Goal: Task Accomplishment & Management: Manage account settings

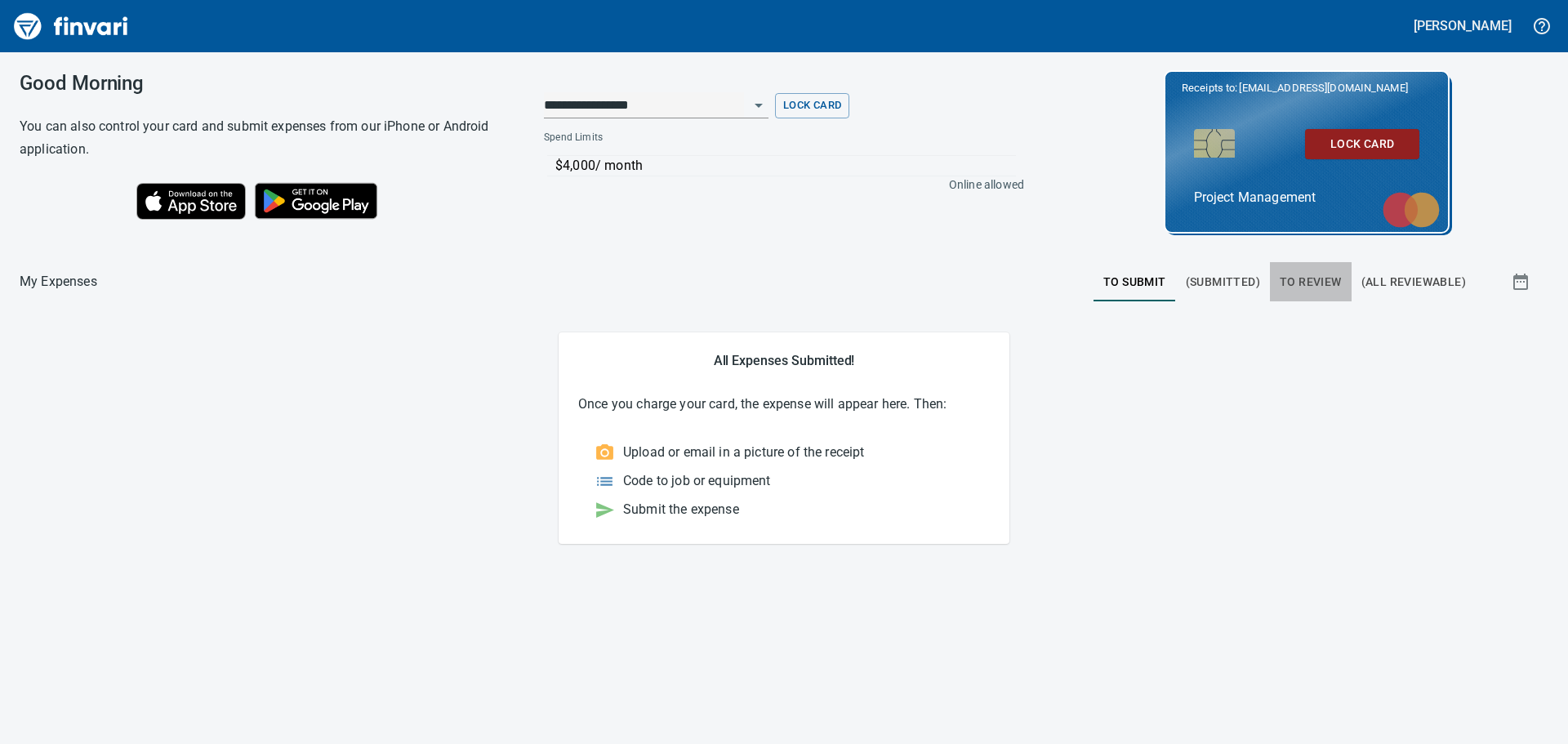
click at [1320, 277] on span "To Review" at bounding box center [1310, 282] width 62 height 21
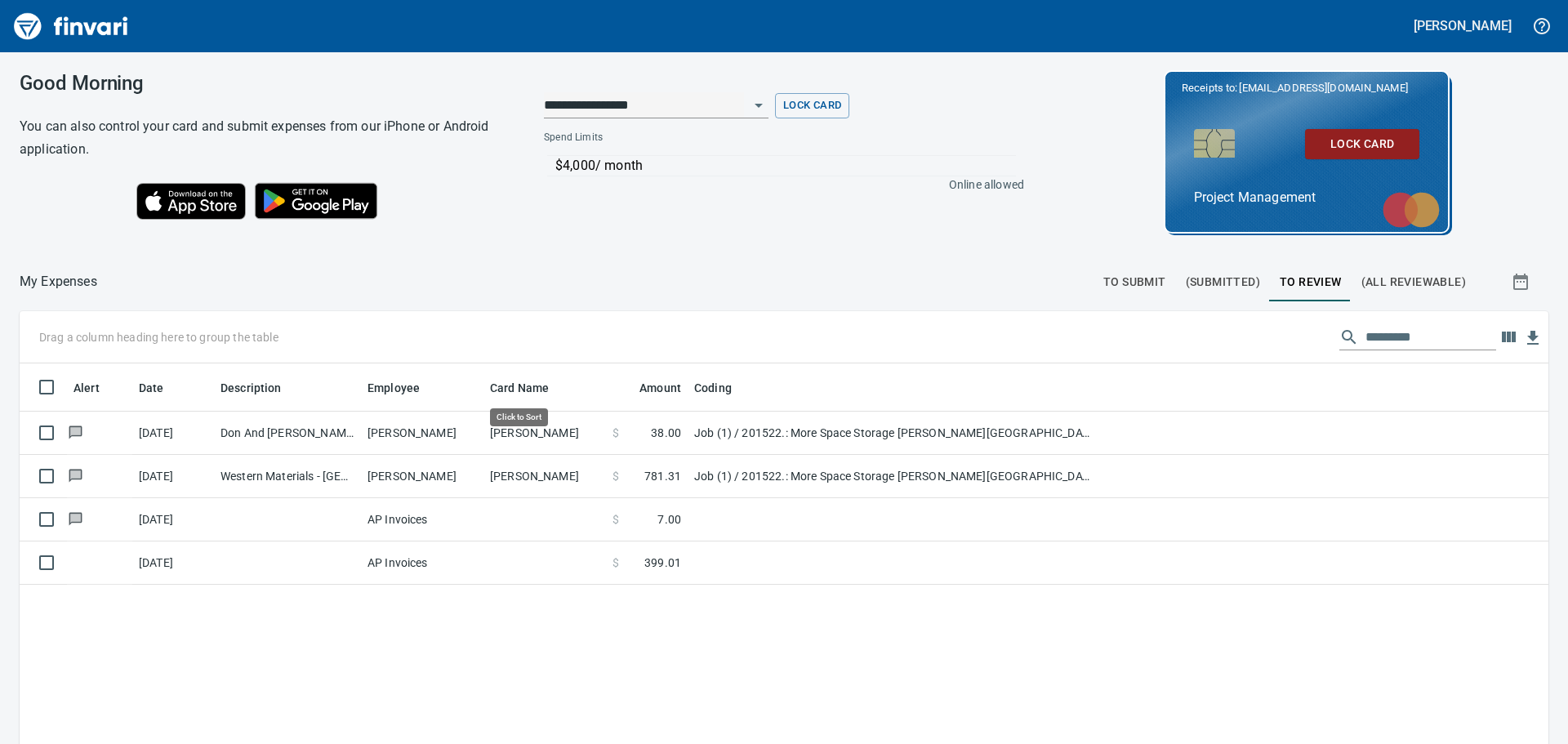
scroll to position [552, 1505]
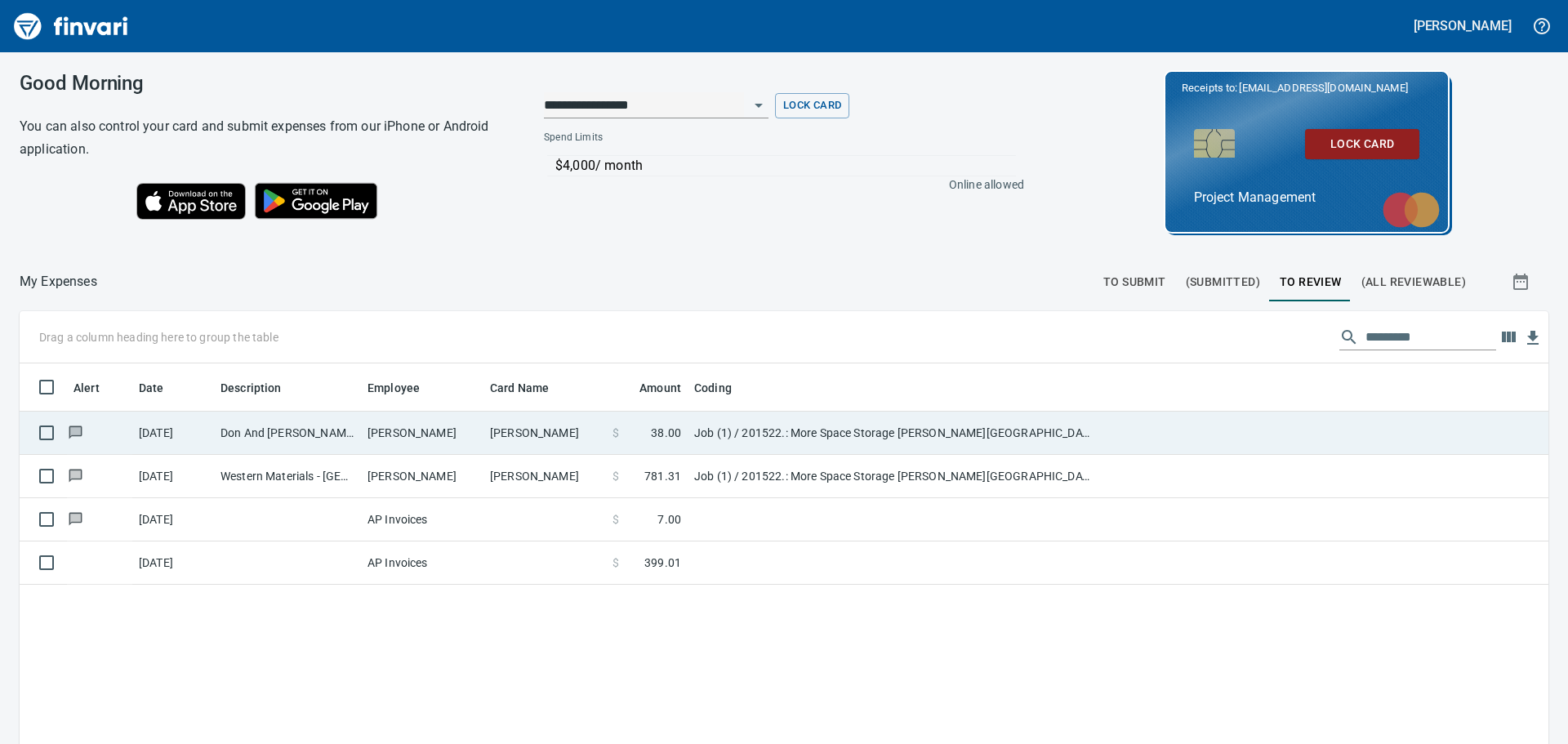
click at [387, 430] on td "[PERSON_NAME]" at bounding box center [422, 434] width 123 height 43
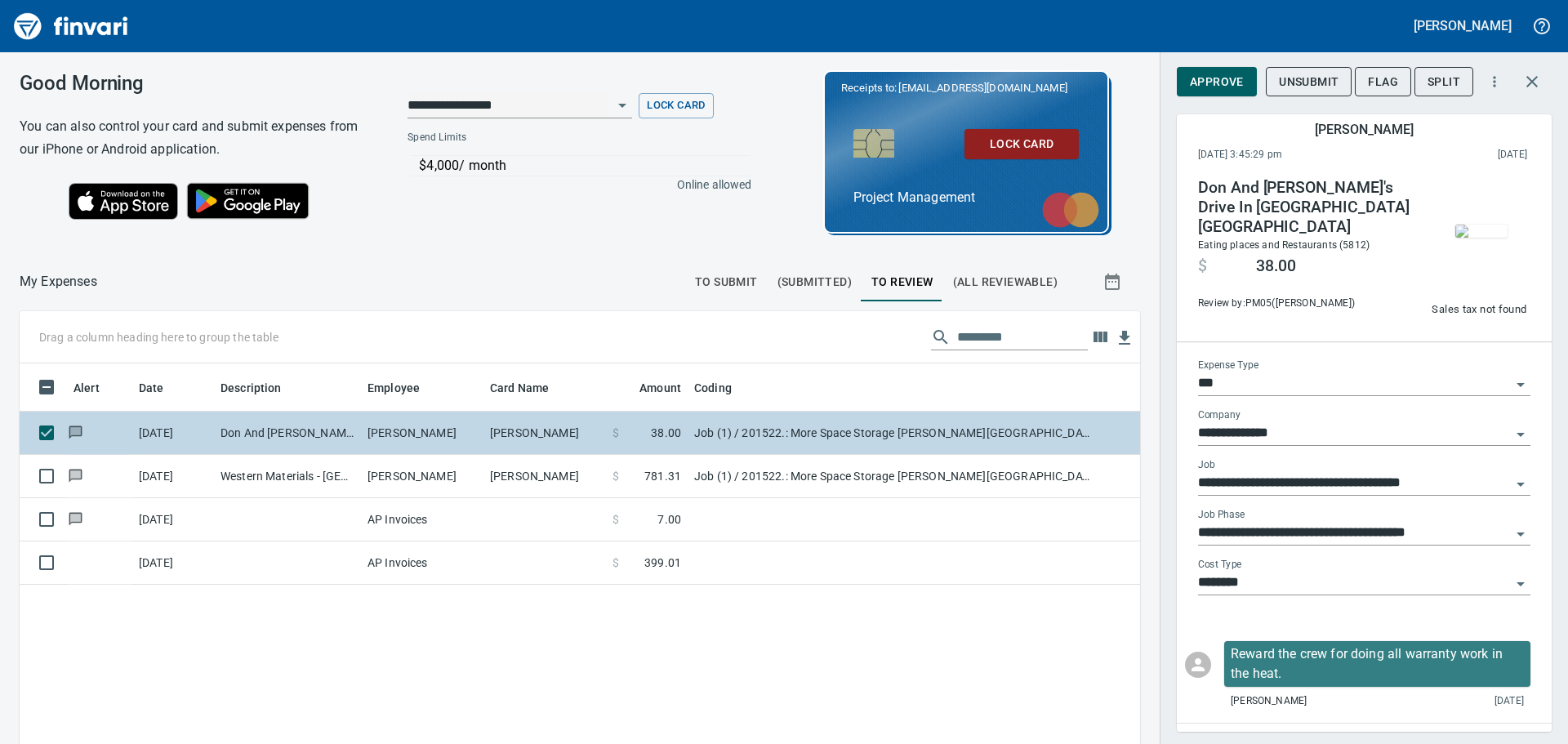
scroll to position [552, 1096]
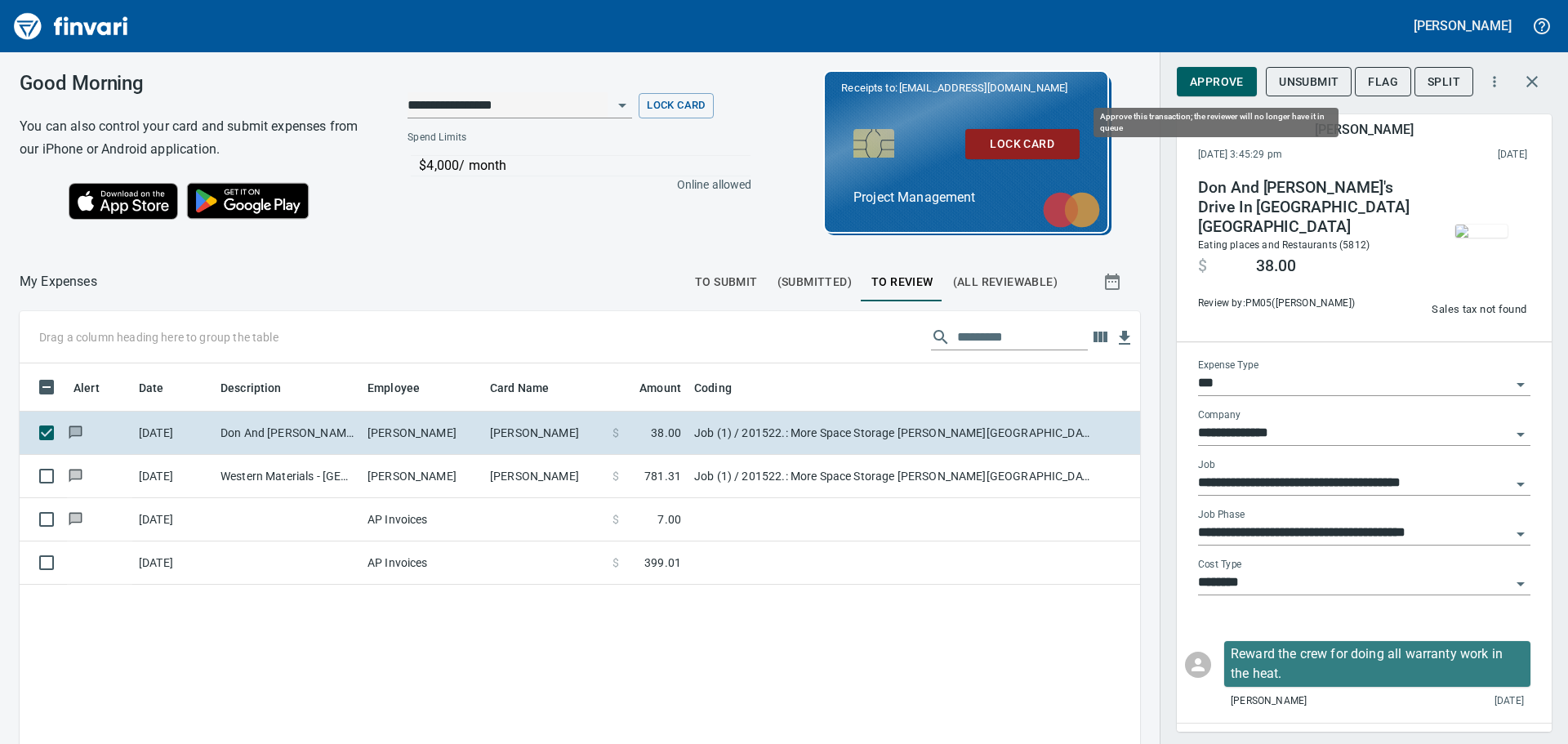
click at [1225, 81] on span "Approve" at bounding box center [1216, 82] width 54 height 21
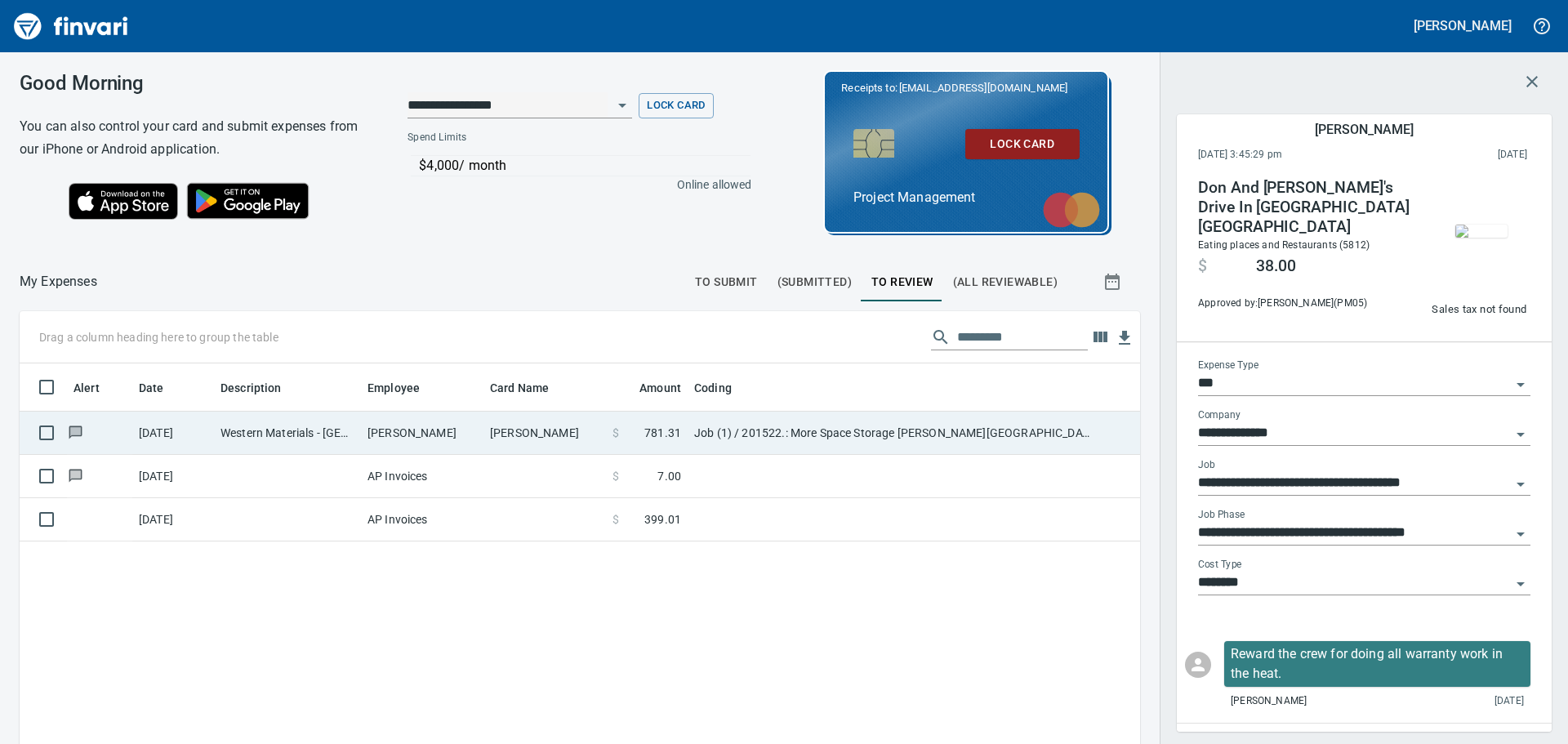
click at [298, 425] on td "Western Materials - [GEOGRAPHIC_DATA] [GEOGRAPHIC_DATA]" at bounding box center [288, 434] width 147 height 43
type input "**********"
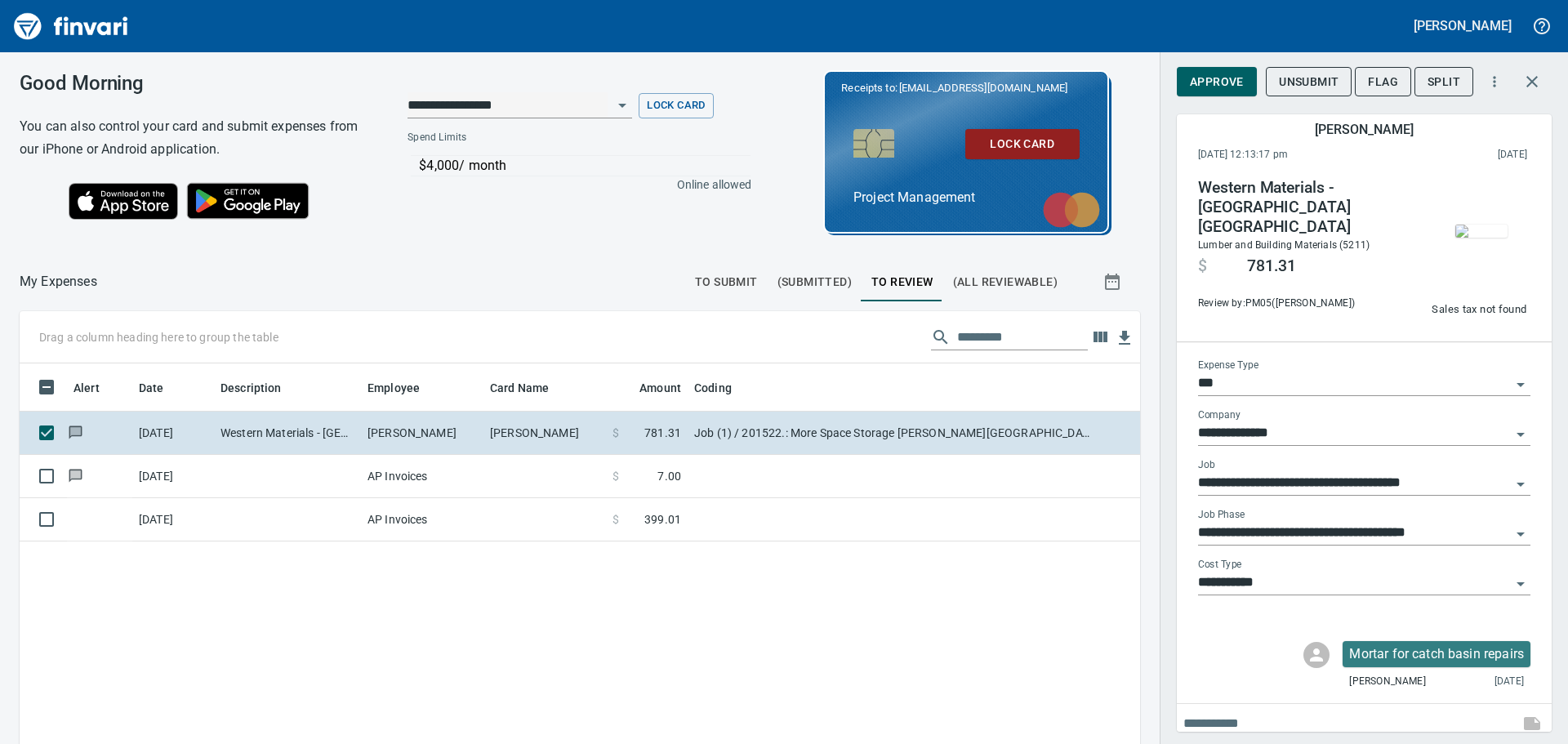
scroll to position [552, 1096]
click at [1473, 224] on img "button" at bounding box center [1481, 230] width 52 height 13
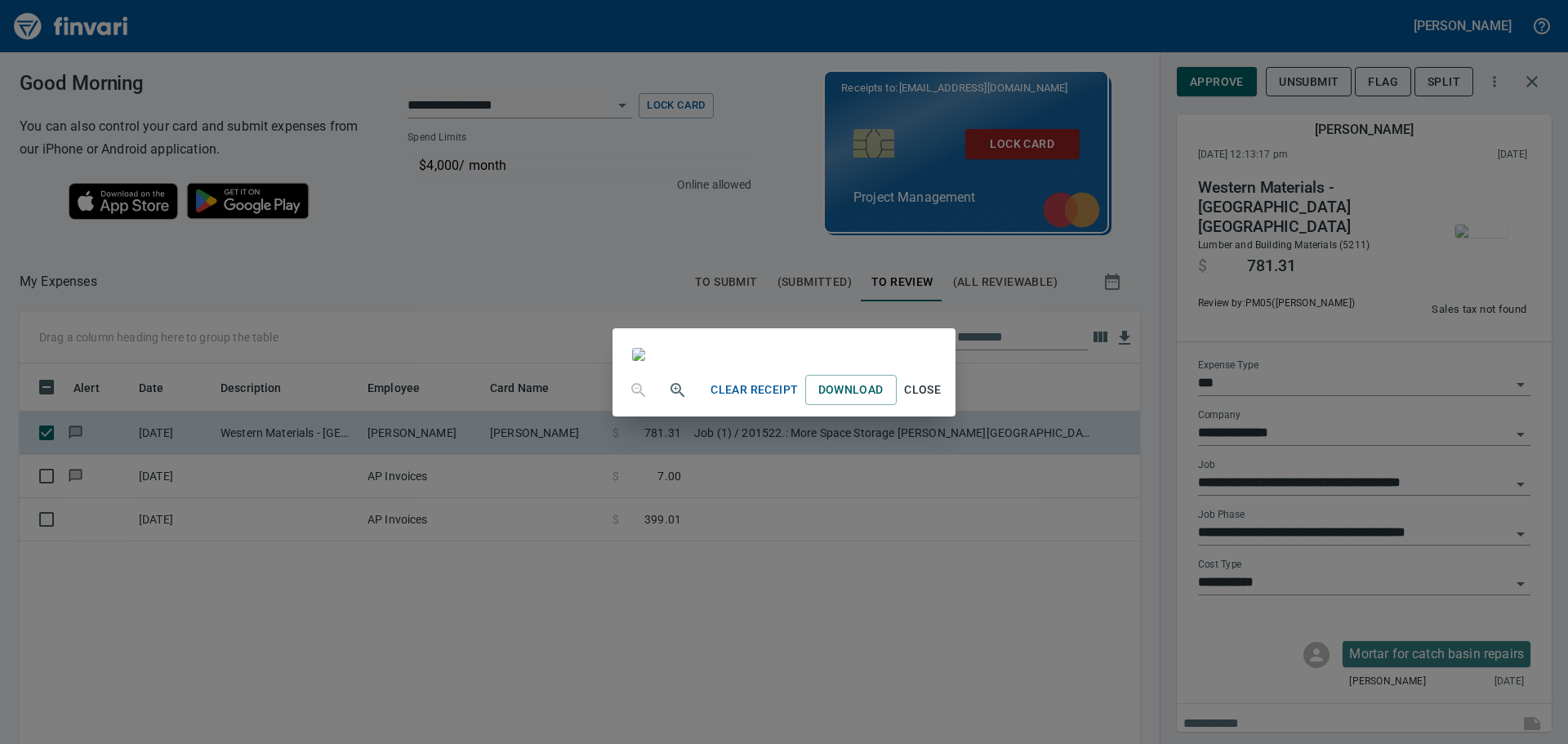
scroll to position [0, 0]
click at [943, 400] on span "Close" at bounding box center [923, 389] width 40 height 21
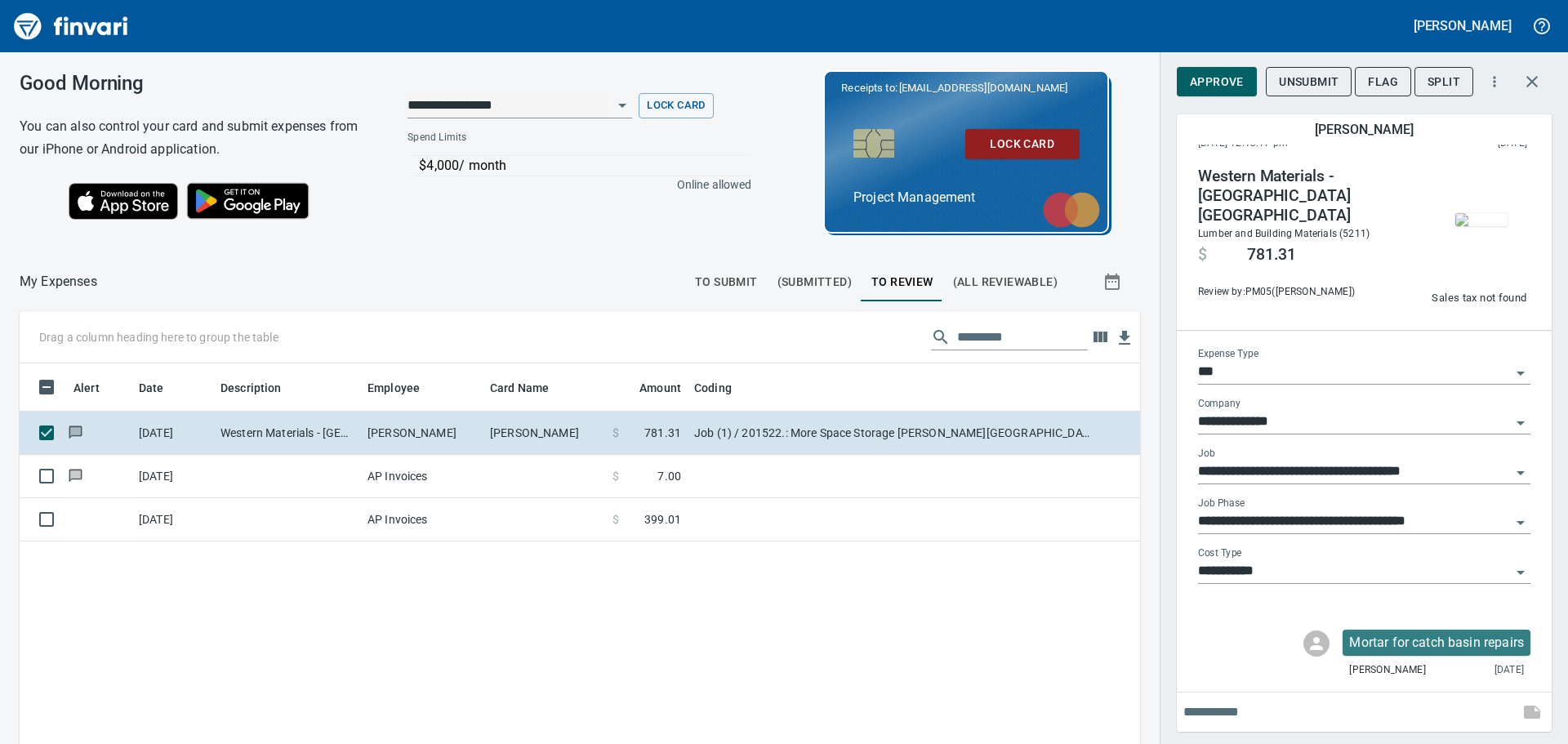
scroll to position [21, 0]
click at [1371, 640] on p "Mortar for catch basin repairs" at bounding box center [1437, 643] width 175 height 20
click at [1004, 278] on span "(All Reviewable)" at bounding box center [1006, 282] width 105 height 21
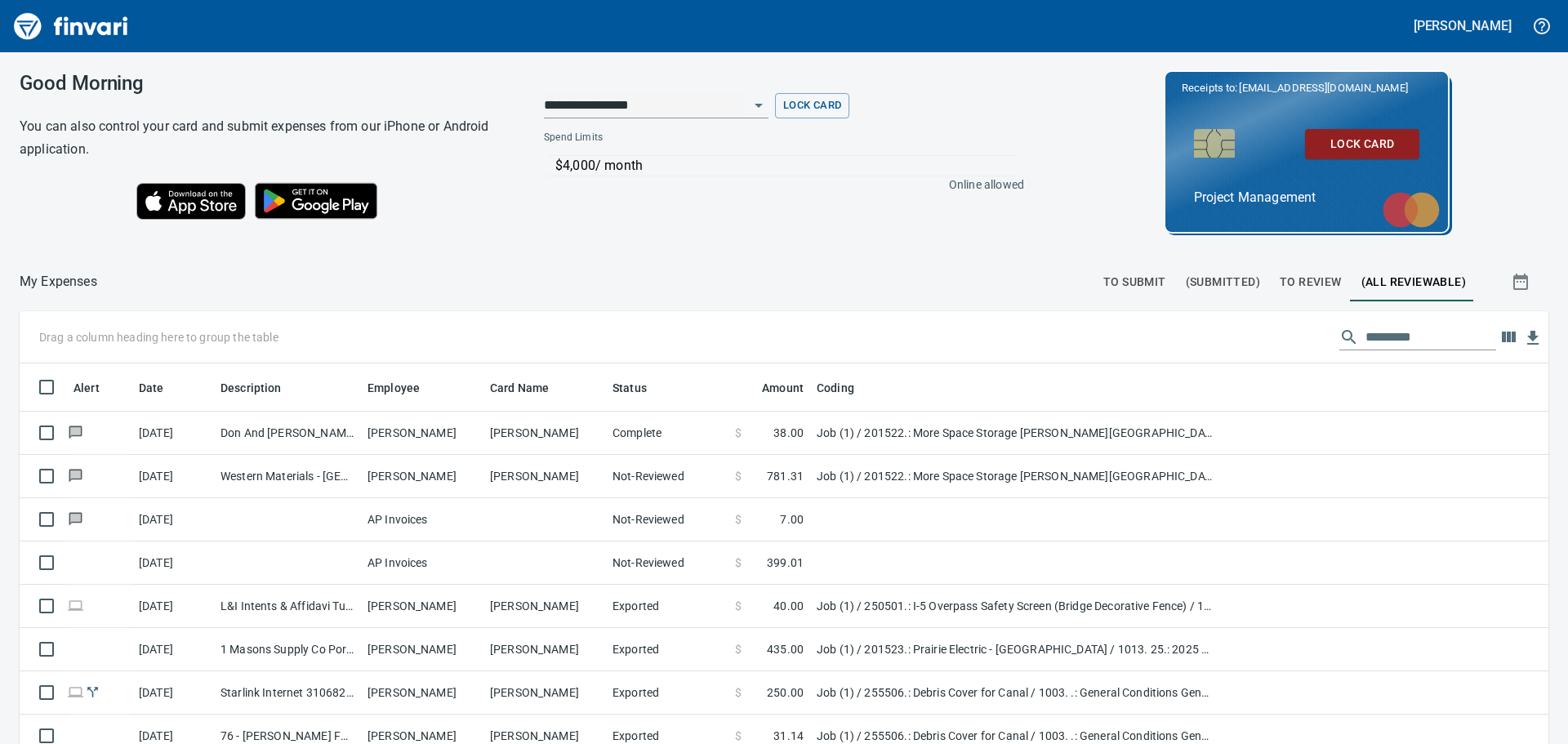
click at [1296, 279] on span "To Review" at bounding box center [1310, 282] width 62 height 21
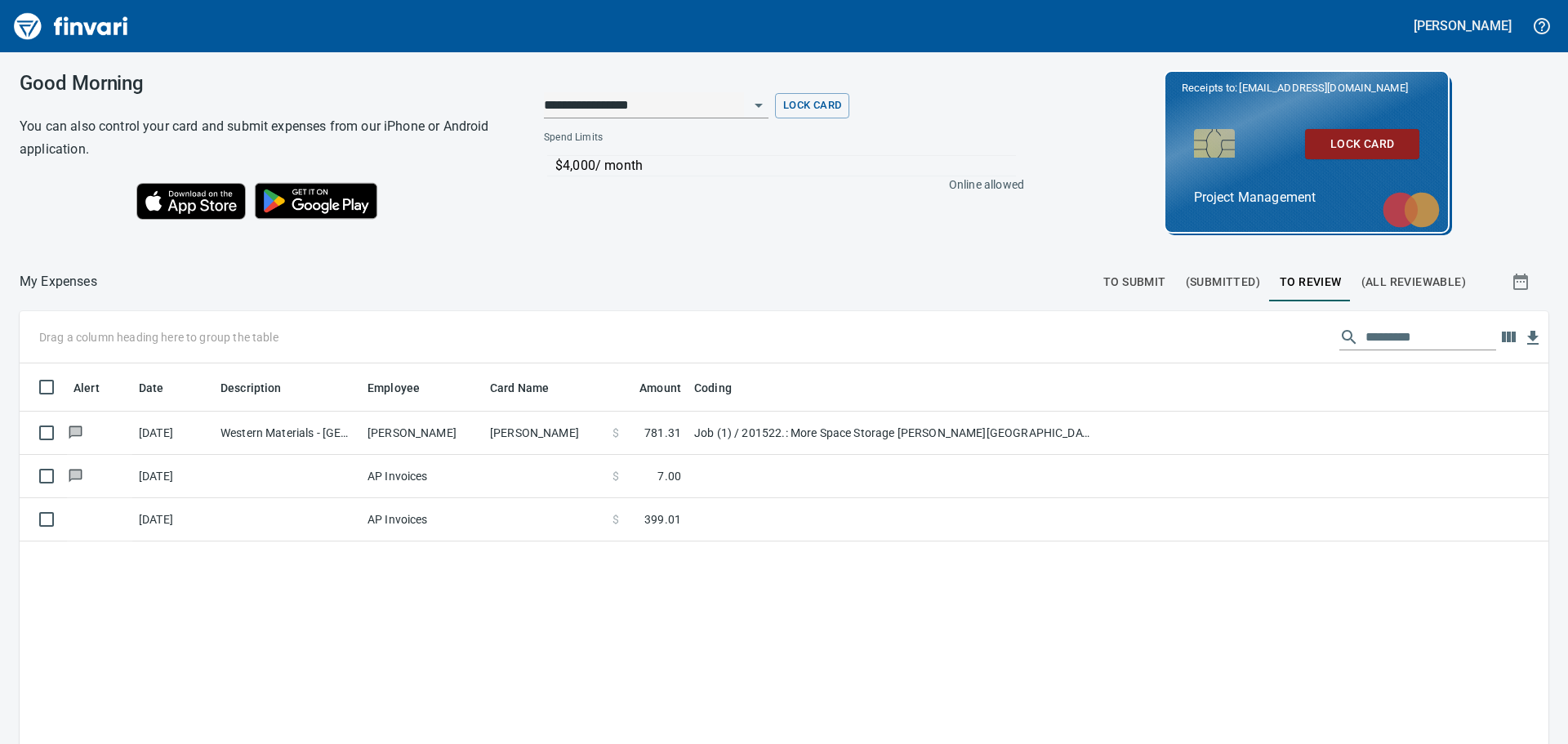
scroll to position [552, 1505]
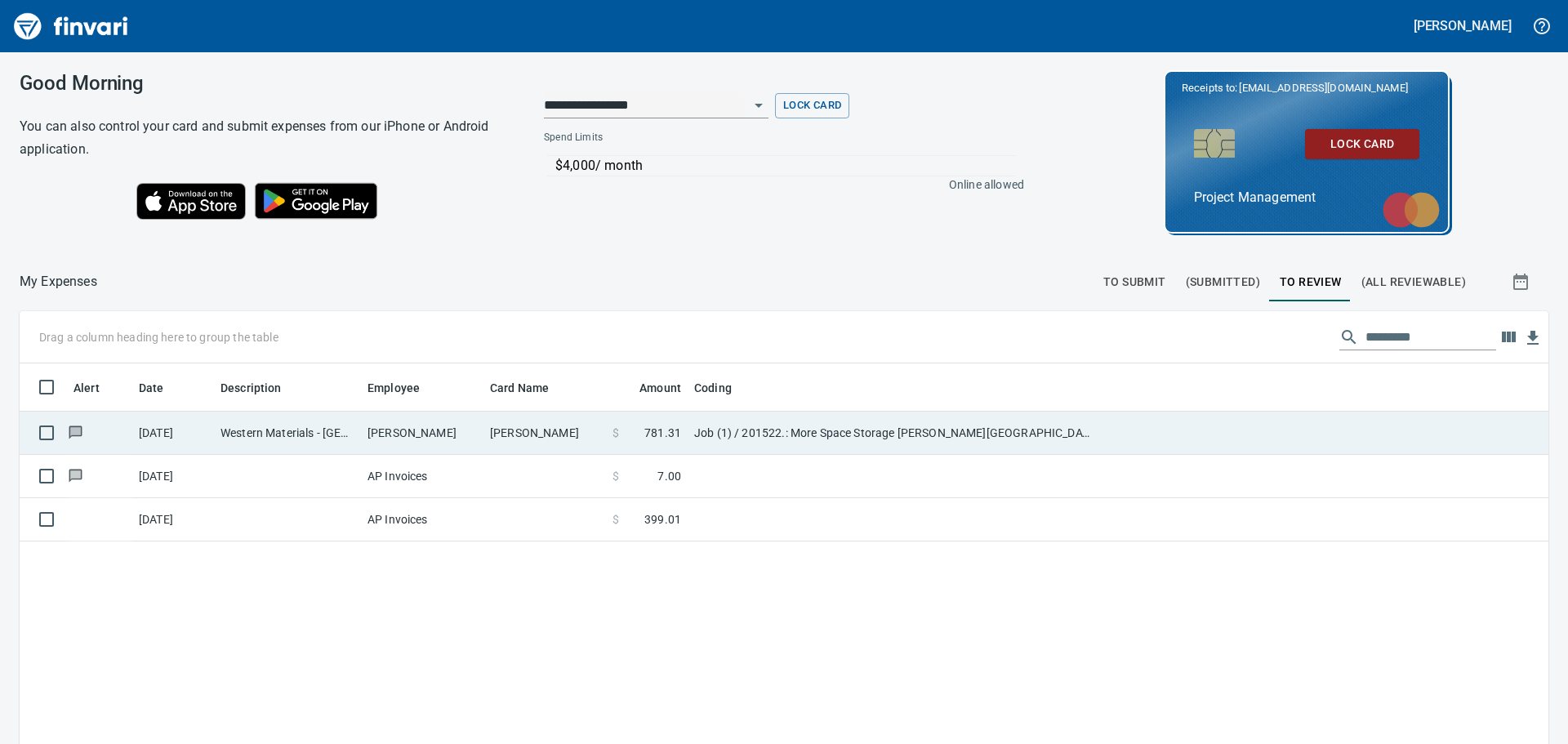
click at [431, 433] on td "[PERSON_NAME]" at bounding box center [422, 434] width 123 height 43
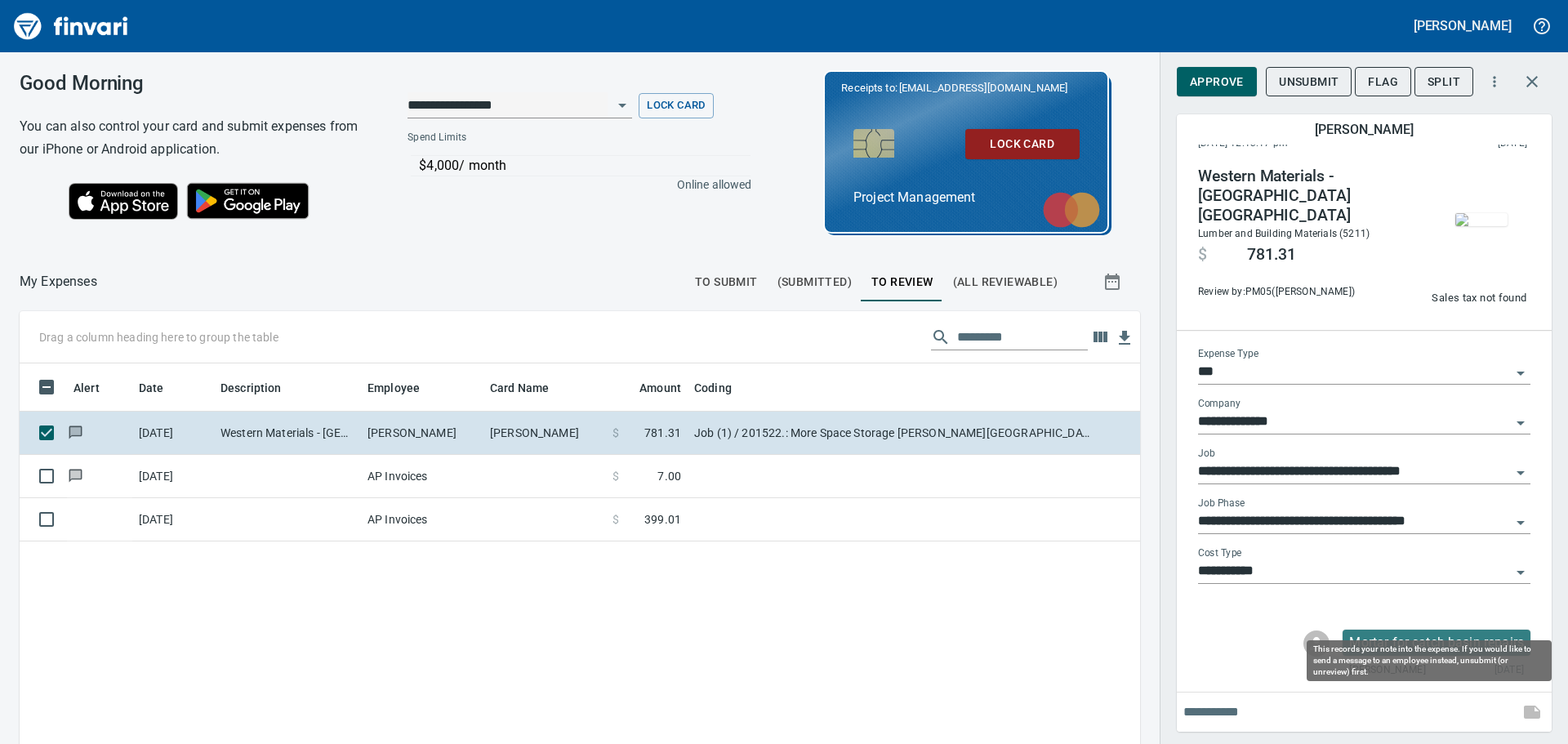
scroll to position [552, 1096]
click at [1492, 640] on p "Mortar for catch basin repairs" at bounding box center [1437, 643] width 175 height 20
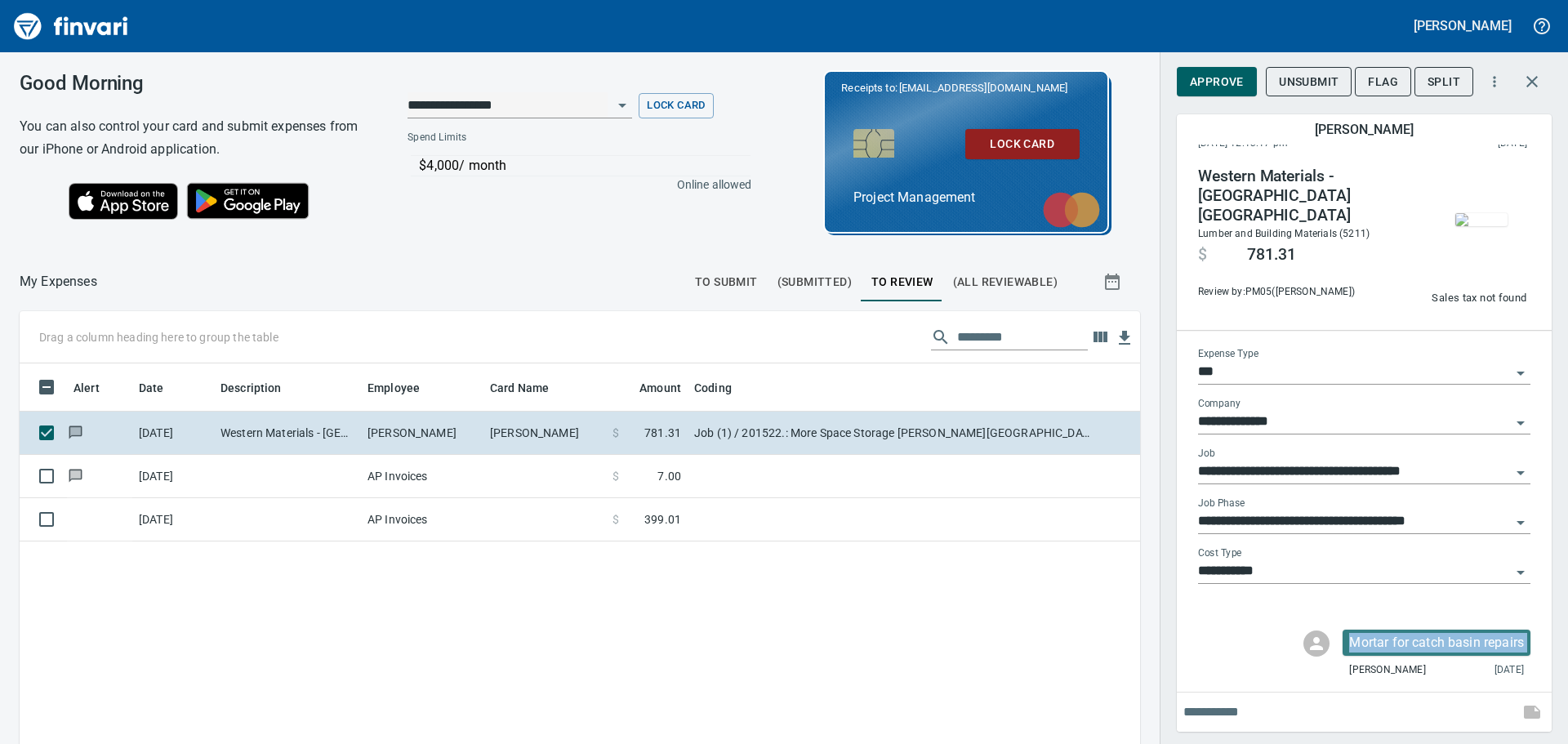
click at [1492, 640] on p "Mortar for catch basin repairs" at bounding box center [1437, 643] width 175 height 20
click at [1220, 86] on span "Approve" at bounding box center [1216, 82] width 54 height 21
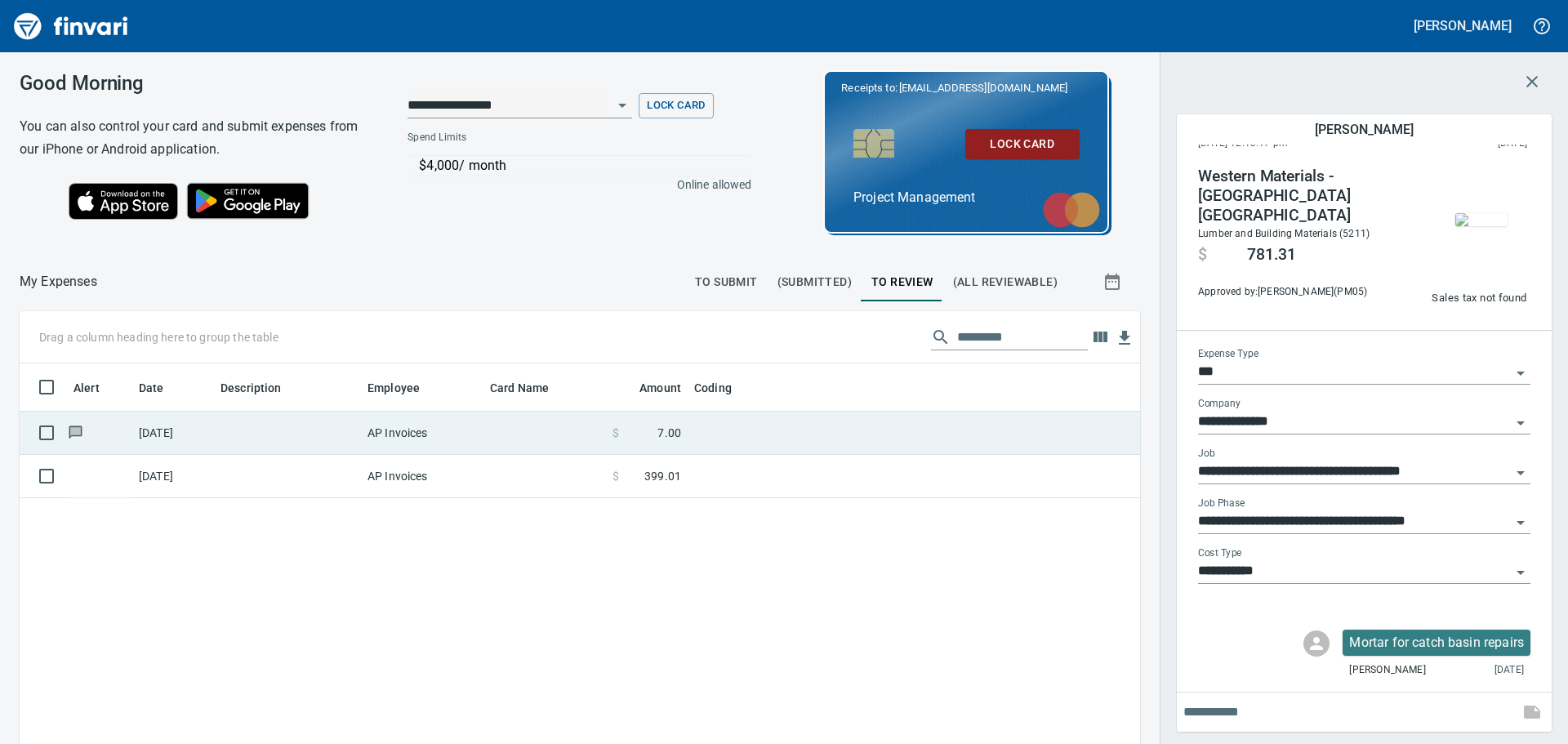
click at [354, 426] on td at bounding box center [288, 434] width 147 height 43
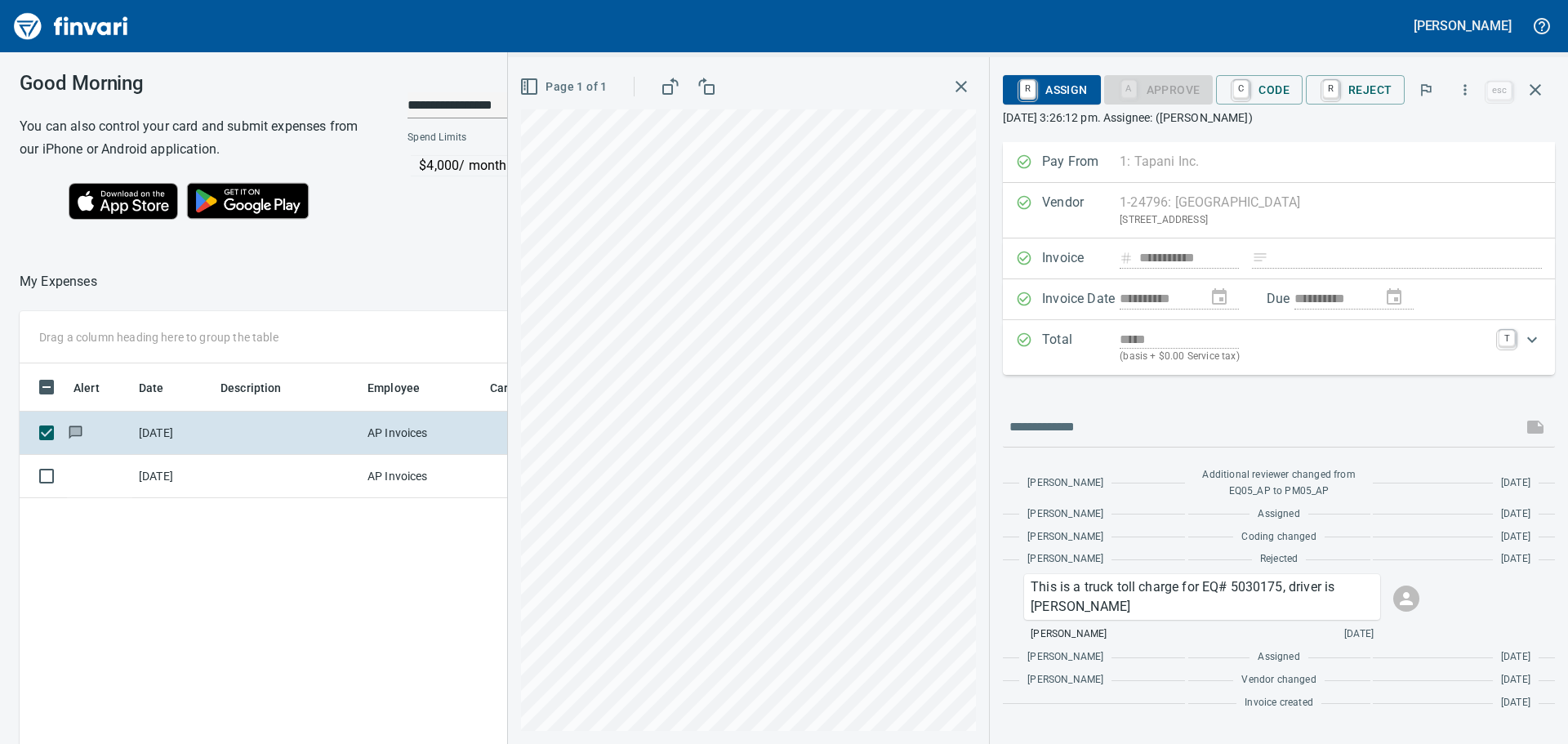
click at [468, 259] on div "**********" at bounding box center [784, 398] width 1568 height 692
drag, startPoint x: 954, startPoint y: 79, endPoint x: 962, endPoint y: 81, distance: 8.2
click at [958, 79] on button "button" at bounding box center [961, 87] width 30 height 30
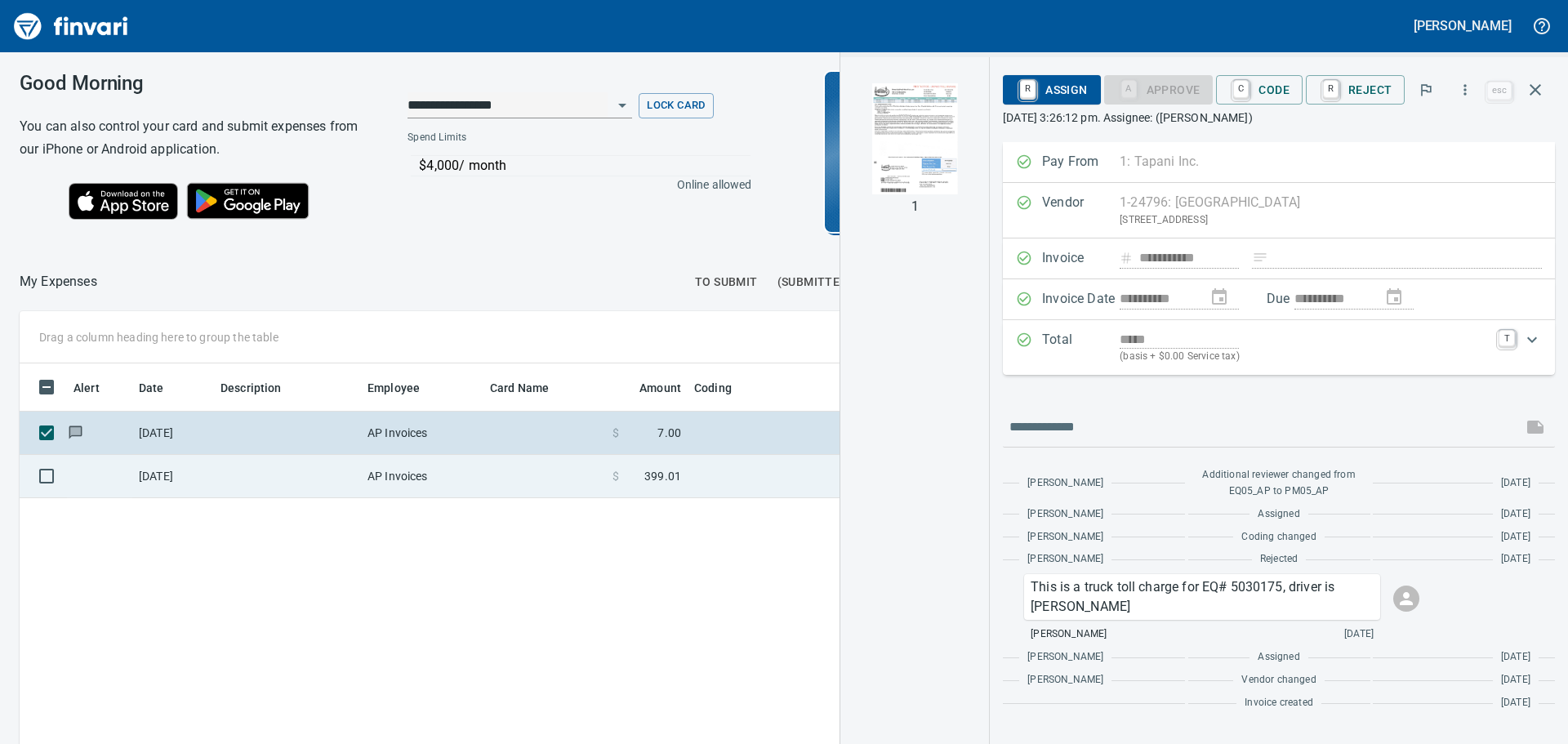
click at [403, 473] on td "AP Invoices" at bounding box center [422, 476] width 123 height 43
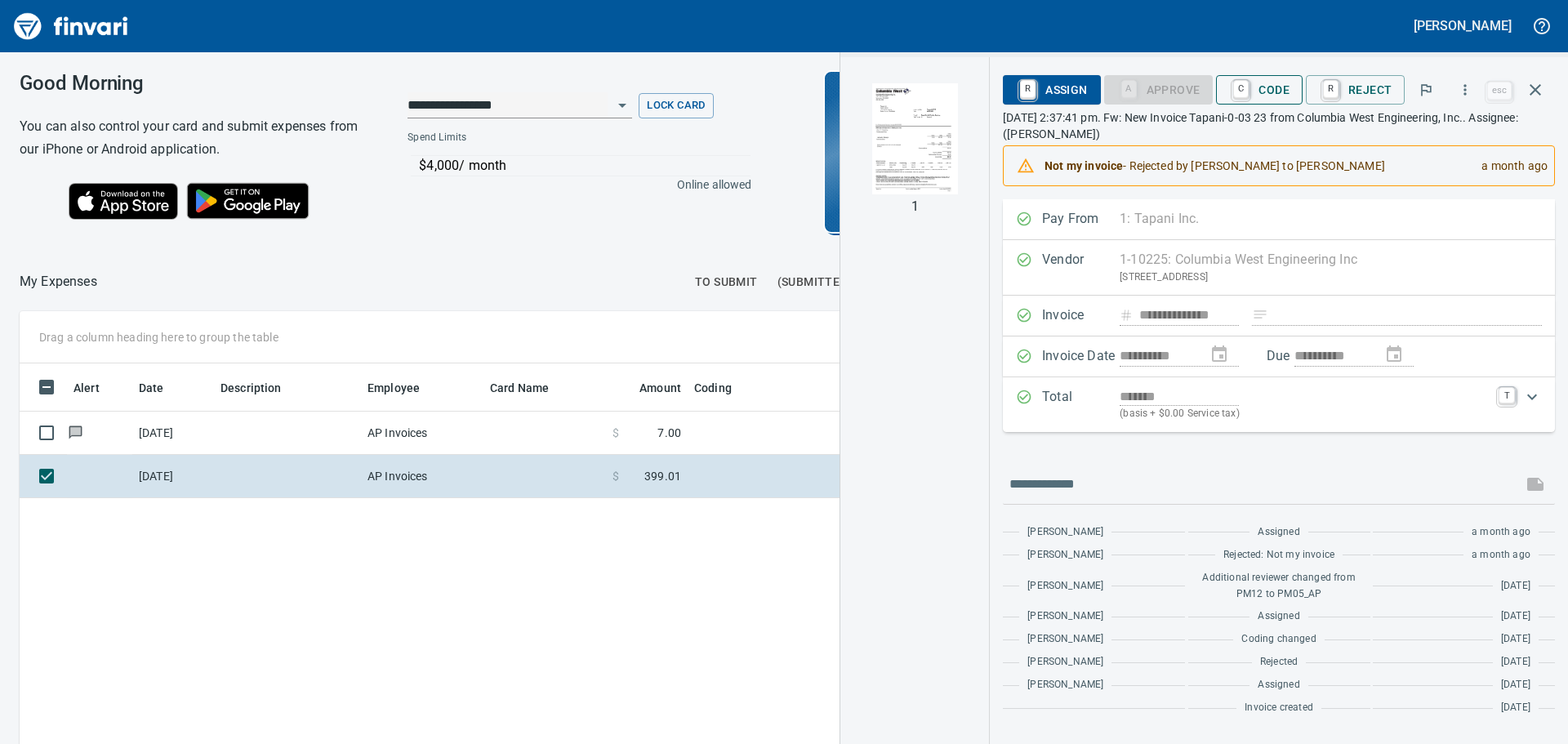
click at [1271, 95] on span "C Code" at bounding box center [1259, 90] width 60 height 28
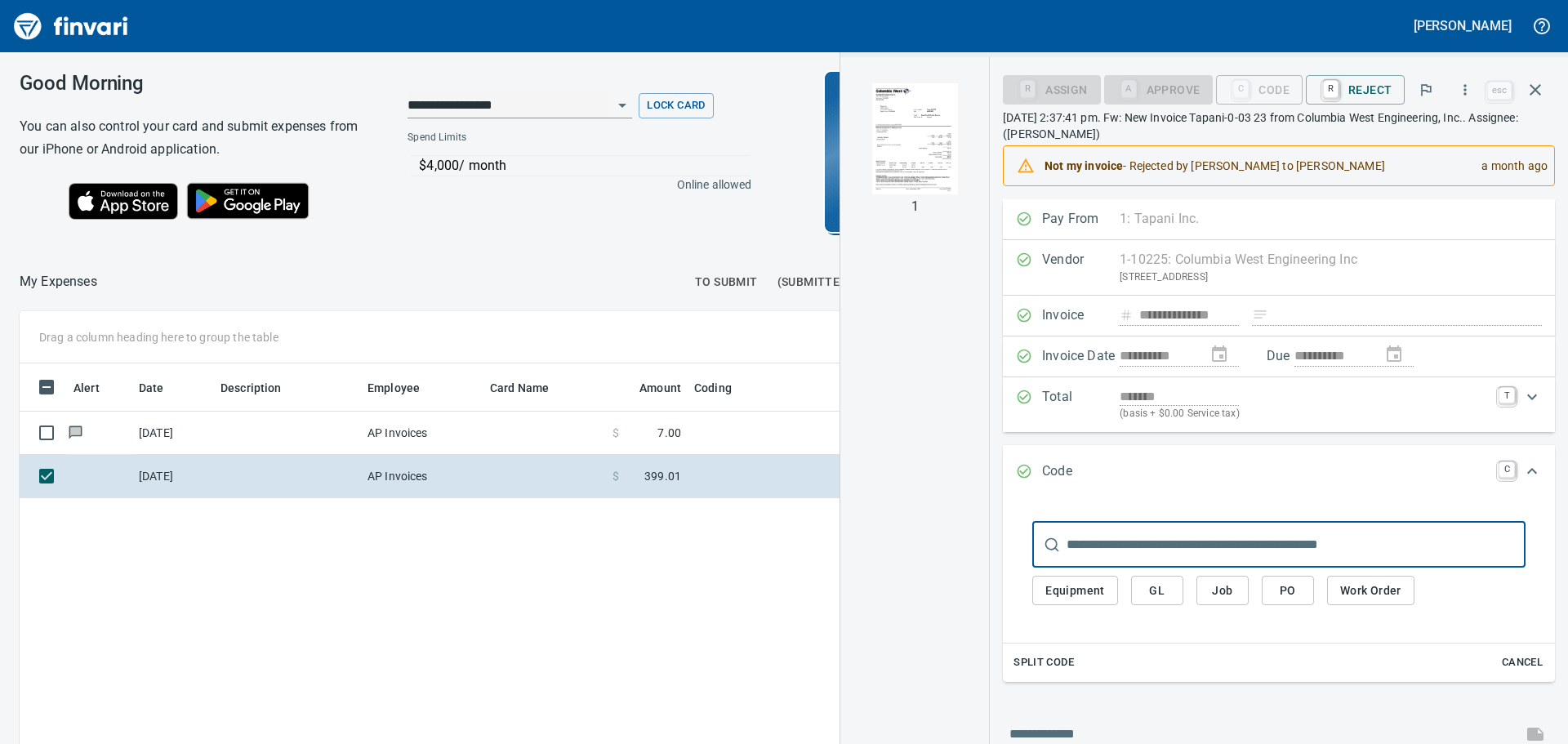
click at [1185, 547] on input "text" at bounding box center [1296, 544] width 459 height 45
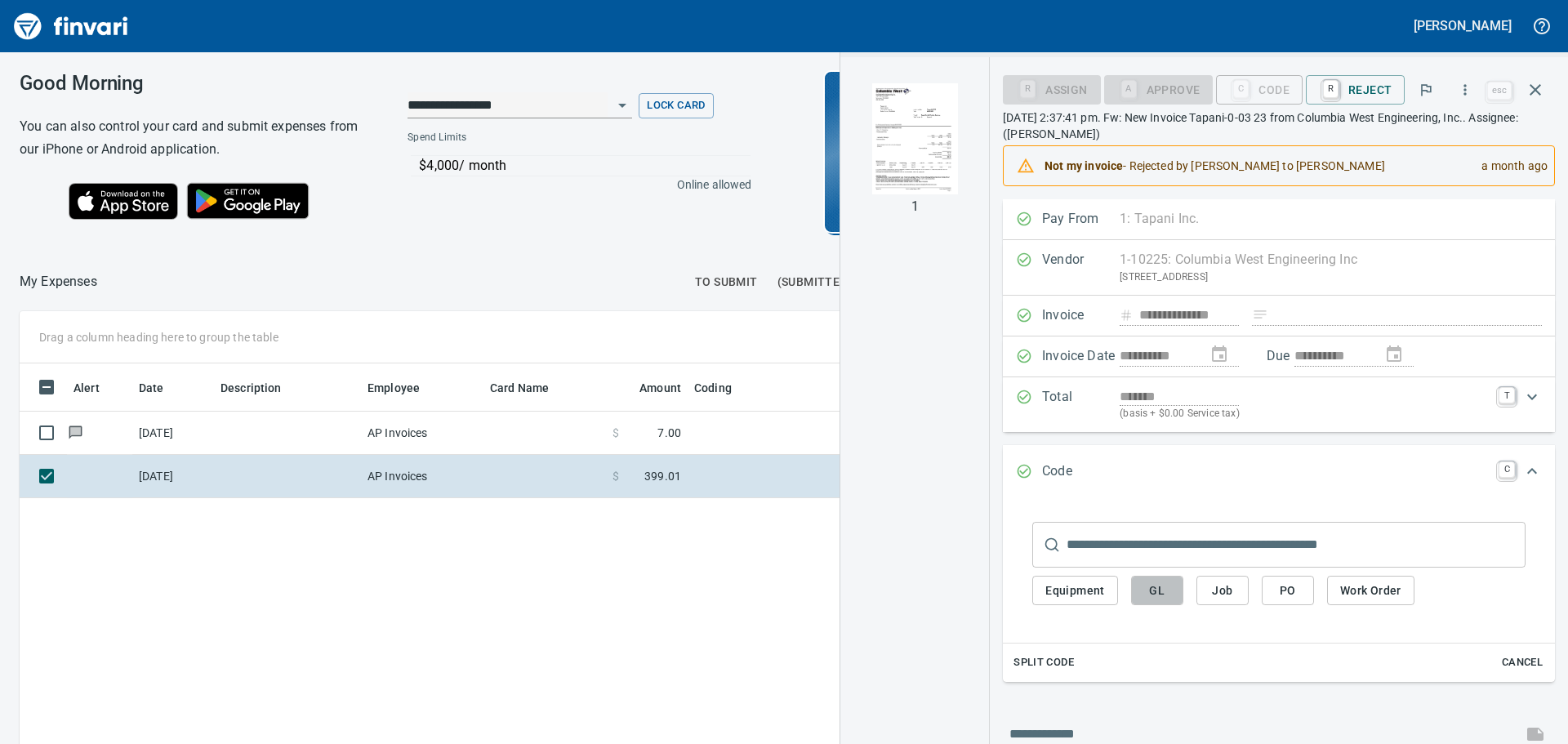
click at [1161, 588] on span "GL" at bounding box center [1157, 591] width 26 height 21
type input "**********"
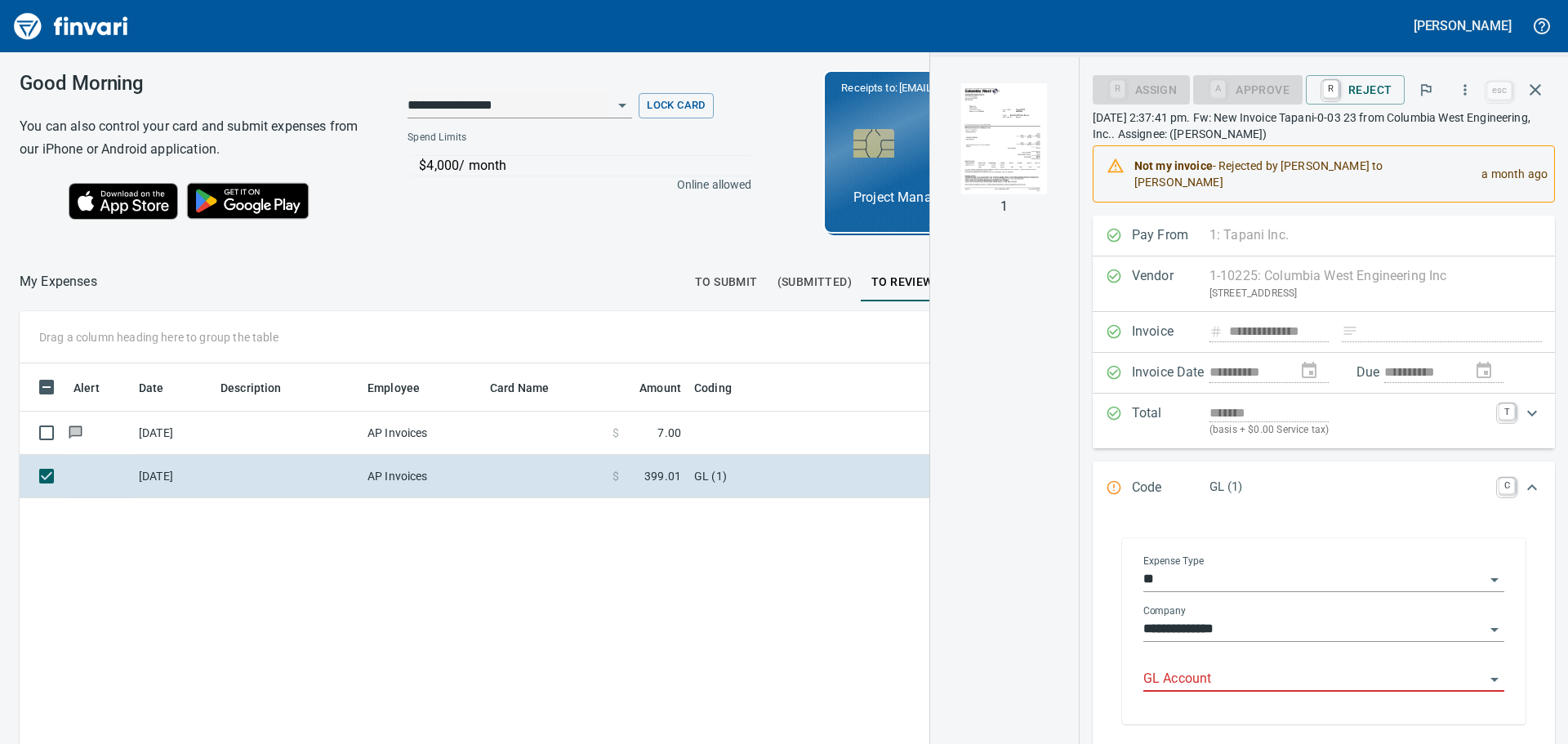
click at [1491, 670] on icon "Open" at bounding box center [1495, 680] width 20 height 20
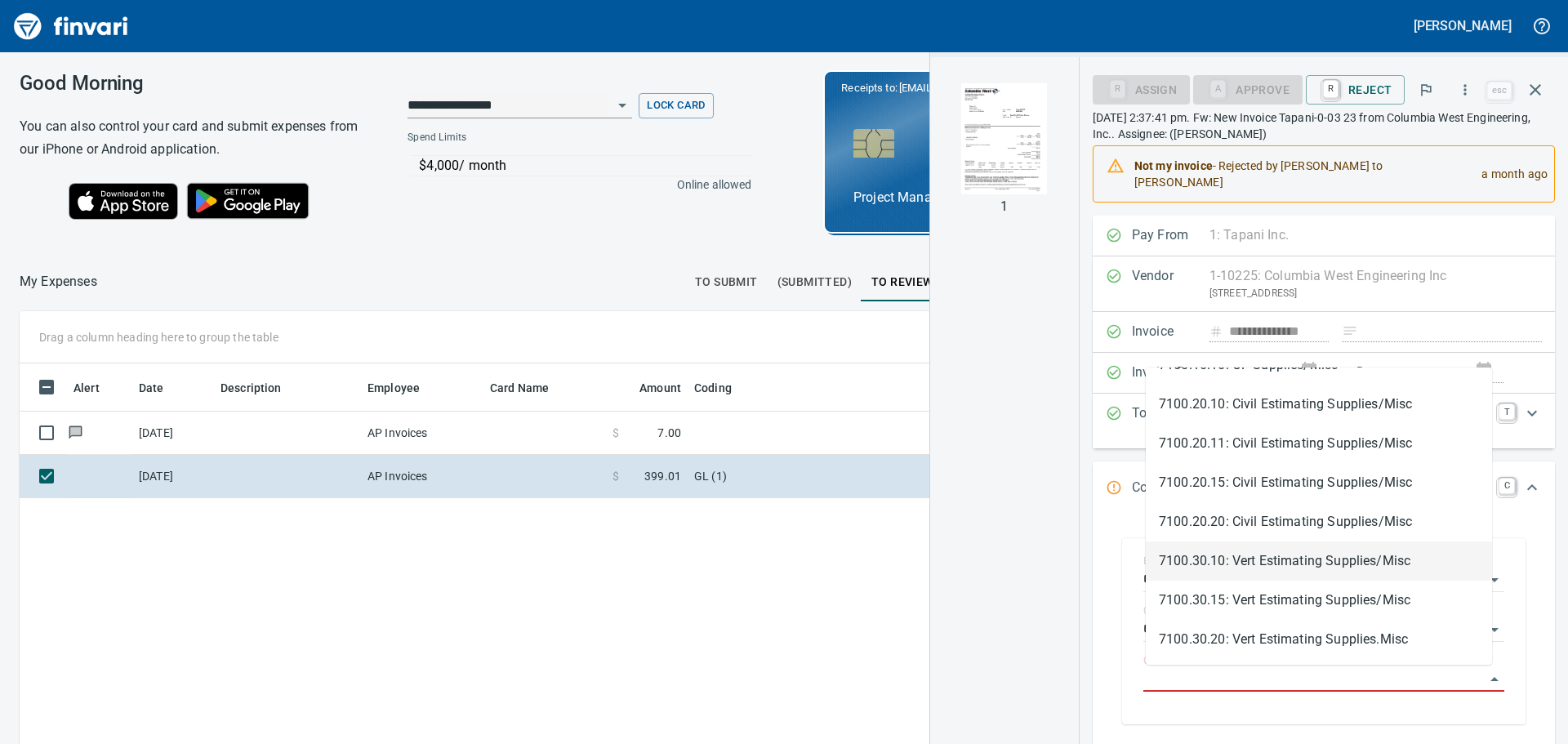
scroll to position [1960, 0]
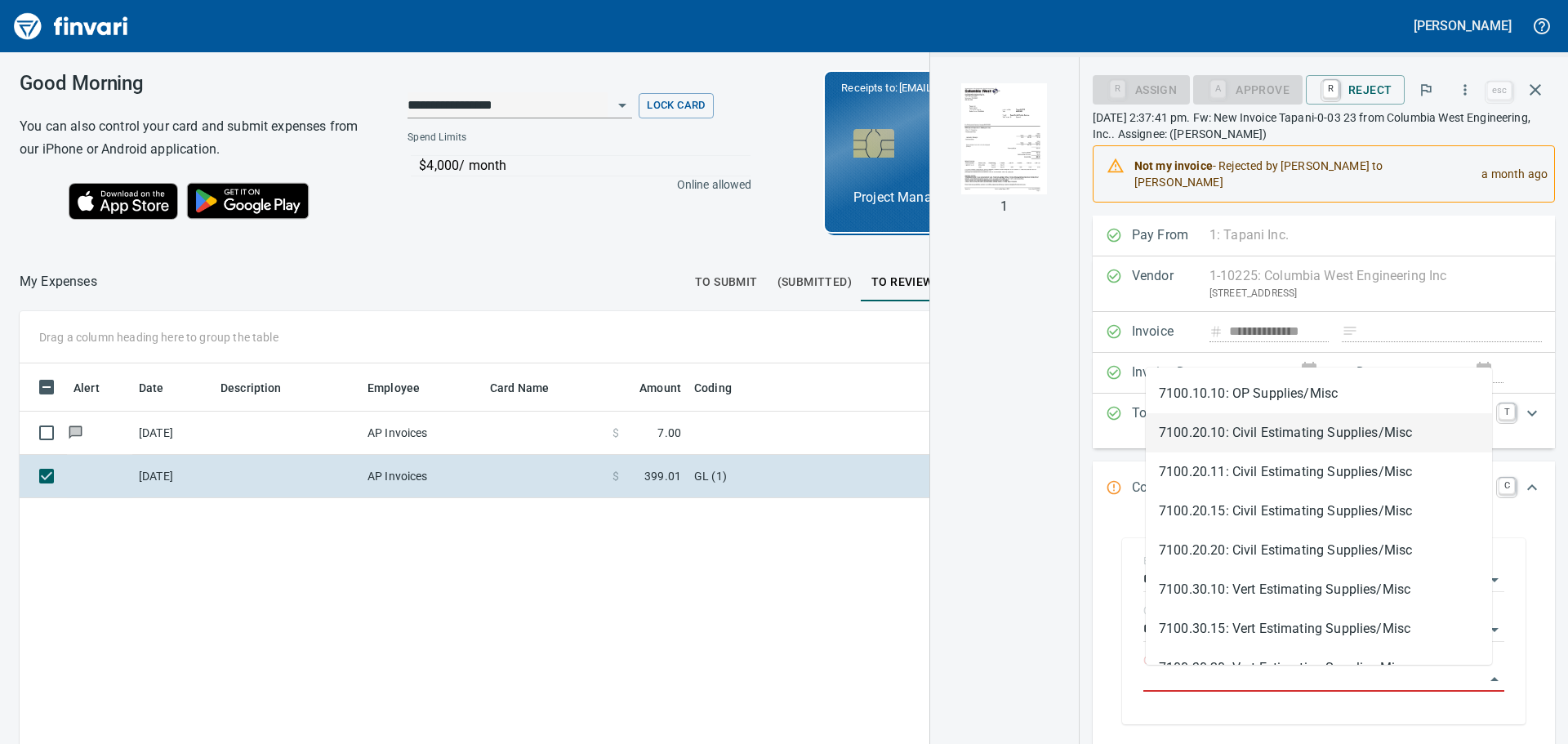
click at [1331, 434] on li "7100.20.10: Civil Estimating Supplies/Misc" at bounding box center [1319, 433] width 346 height 40
type input "**********"
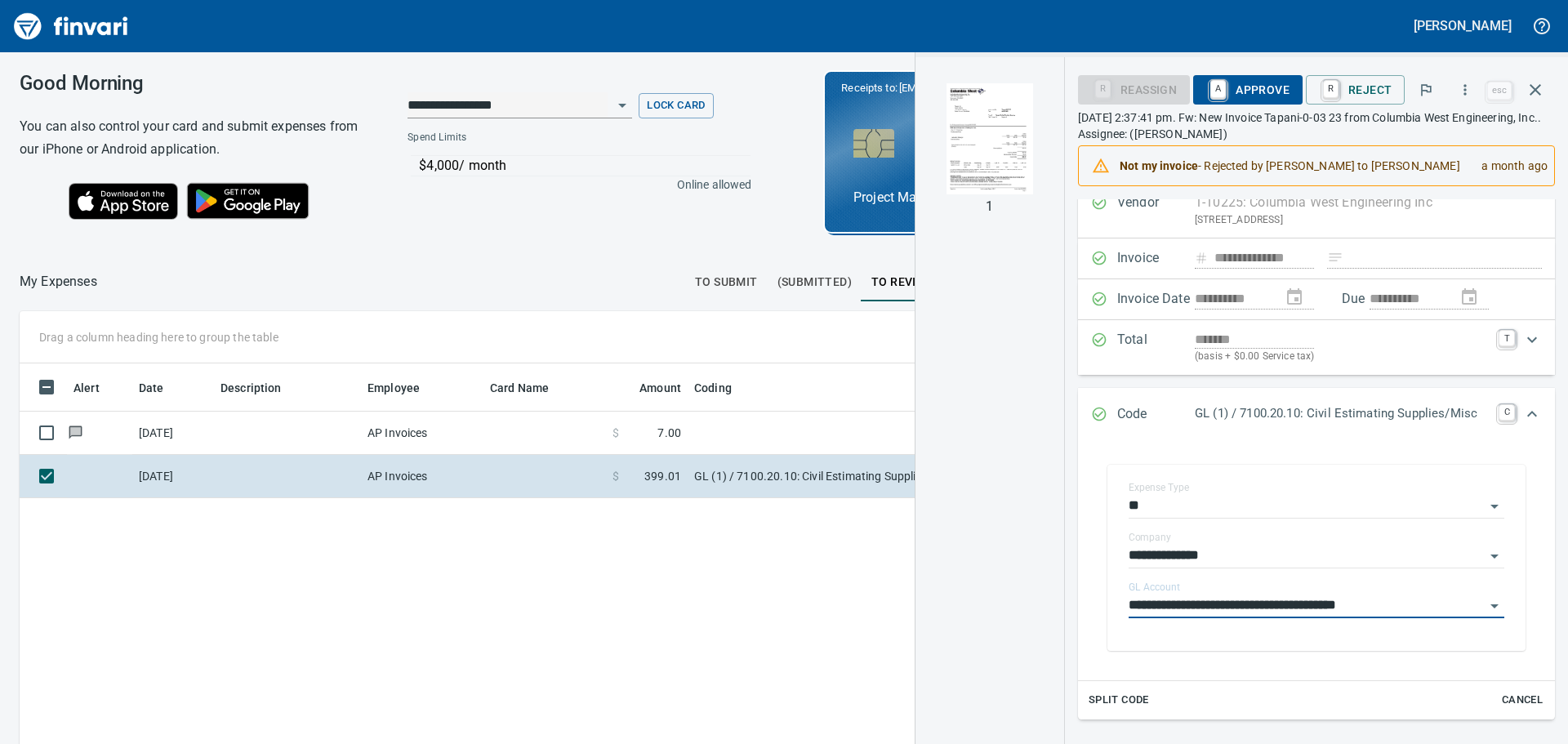
scroll to position [0, 0]
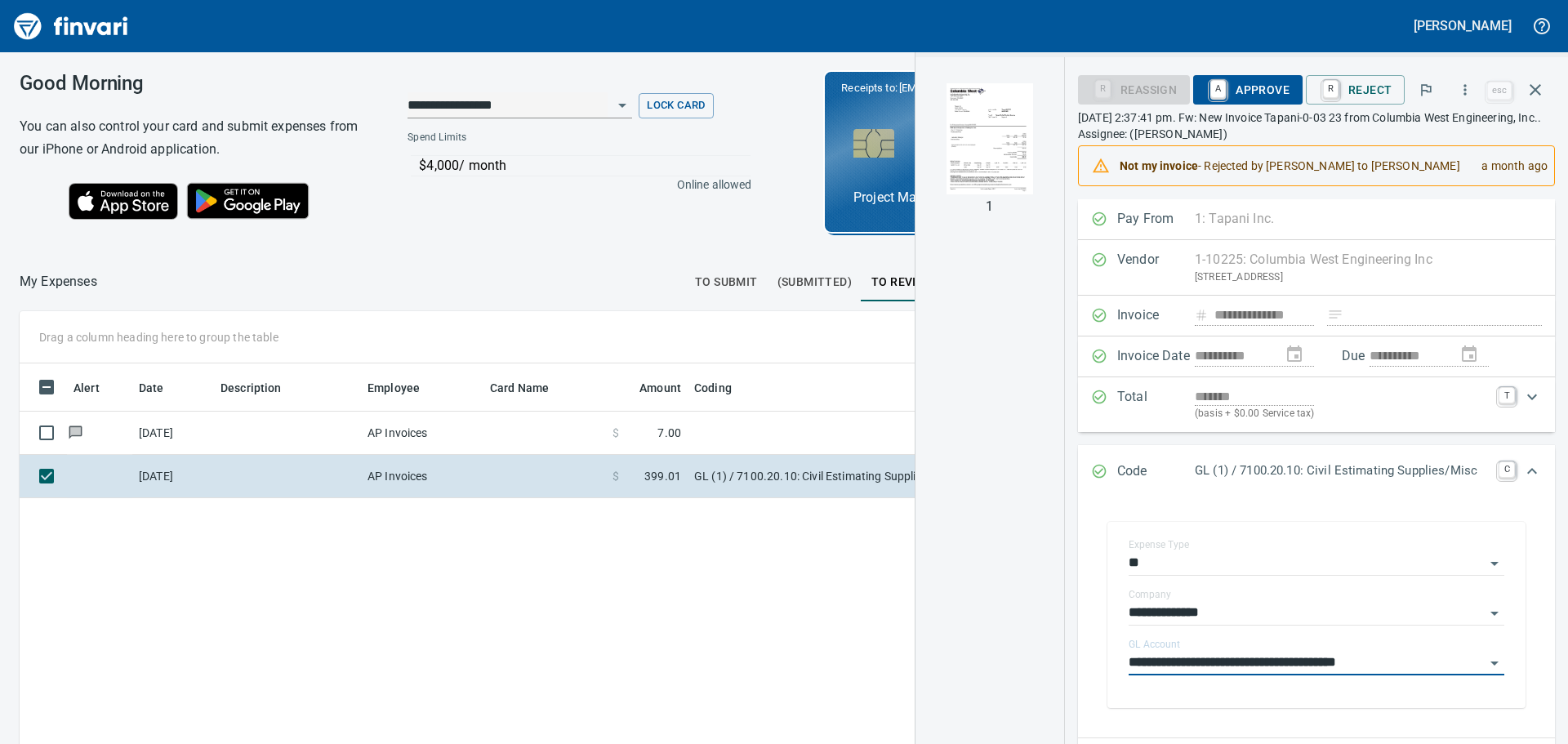
click at [1248, 86] on span "A Approve" at bounding box center [1248, 90] width 83 height 28
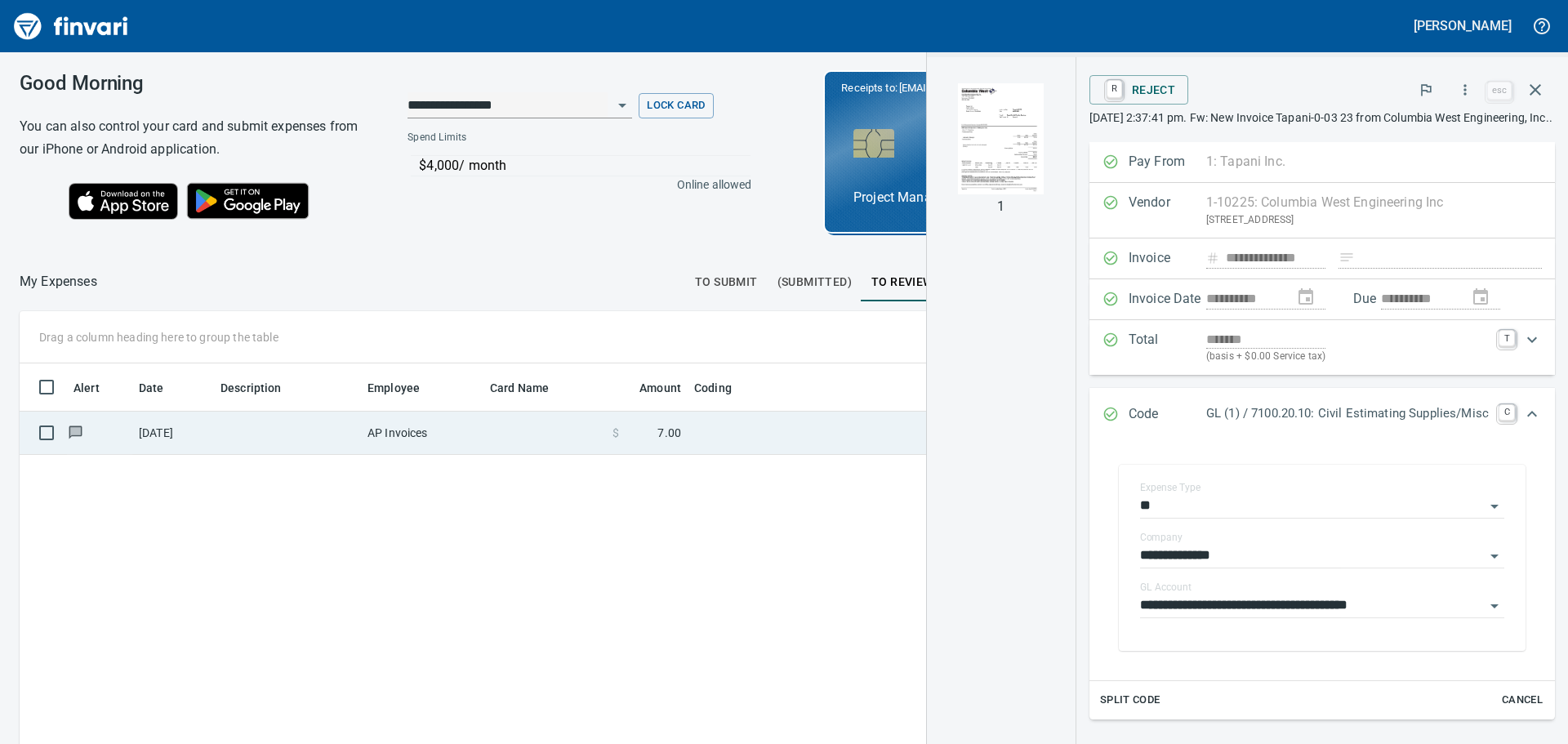
click at [422, 418] on td "AP Invoices" at bounding box center [422, 434] width 123 height 43
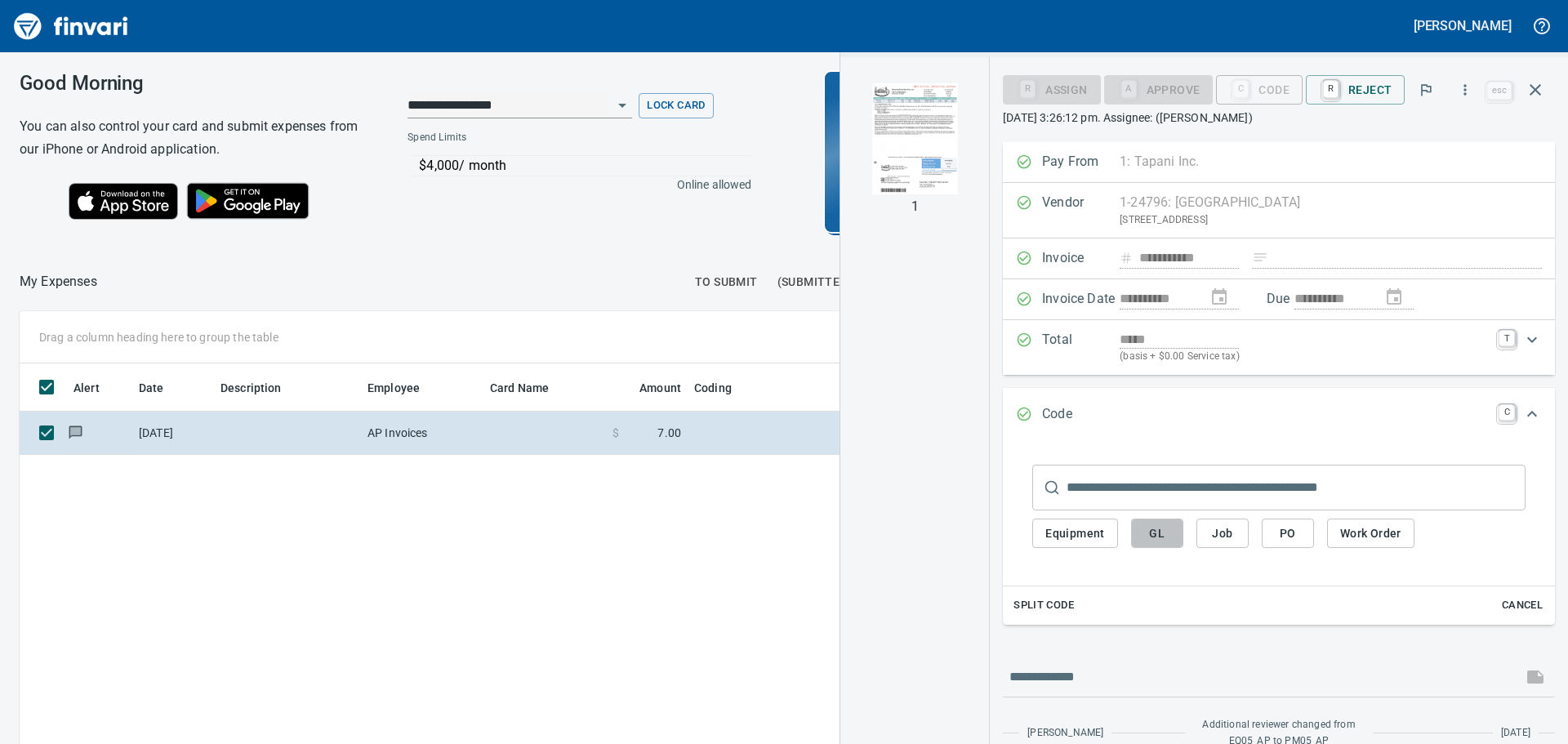
click at [1172, 535] on button "GL" at bounding box center [1157, 534] width 52 height 31
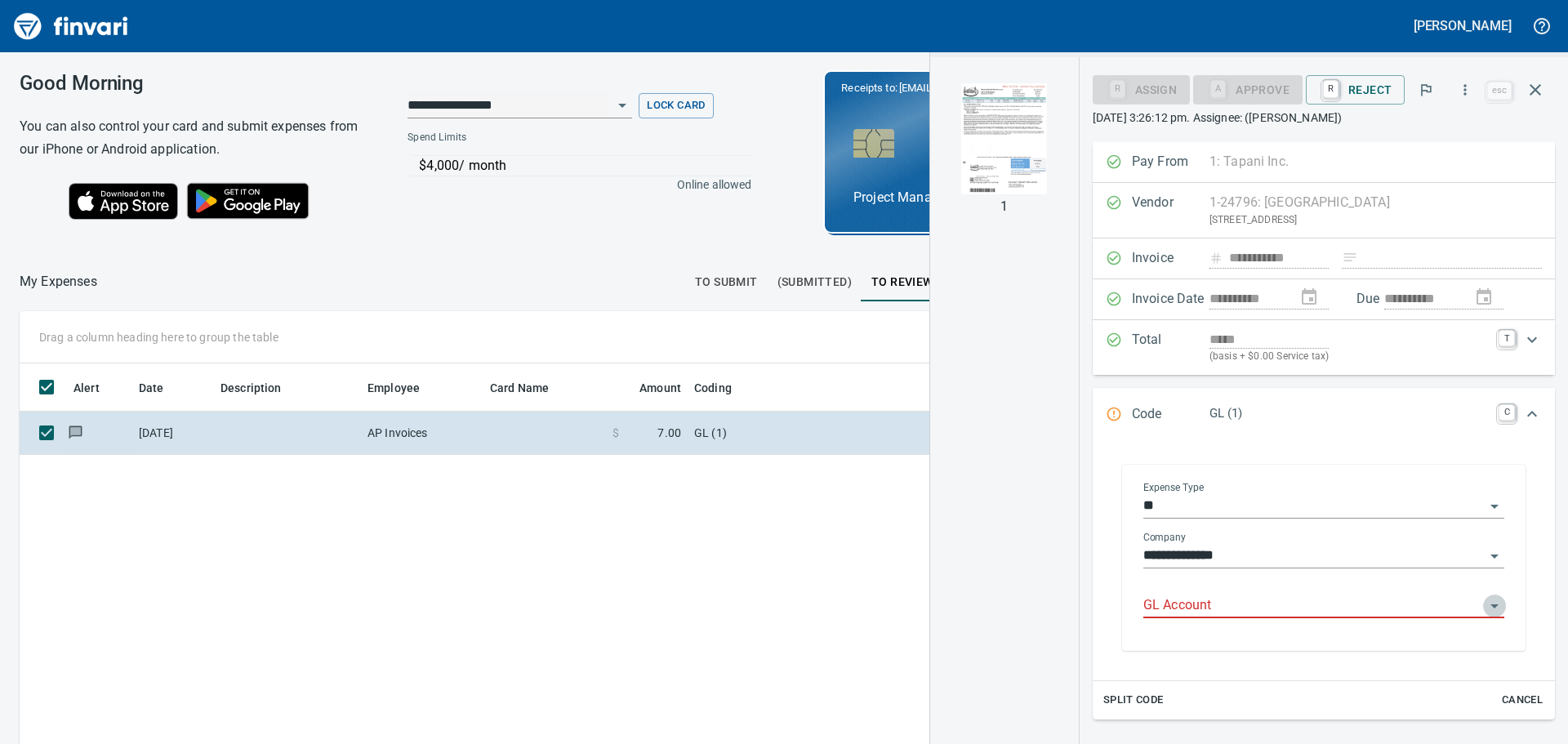
click at [1485, 599] on icon "Open" at bounding box center [1495, 606] width 20 height 20
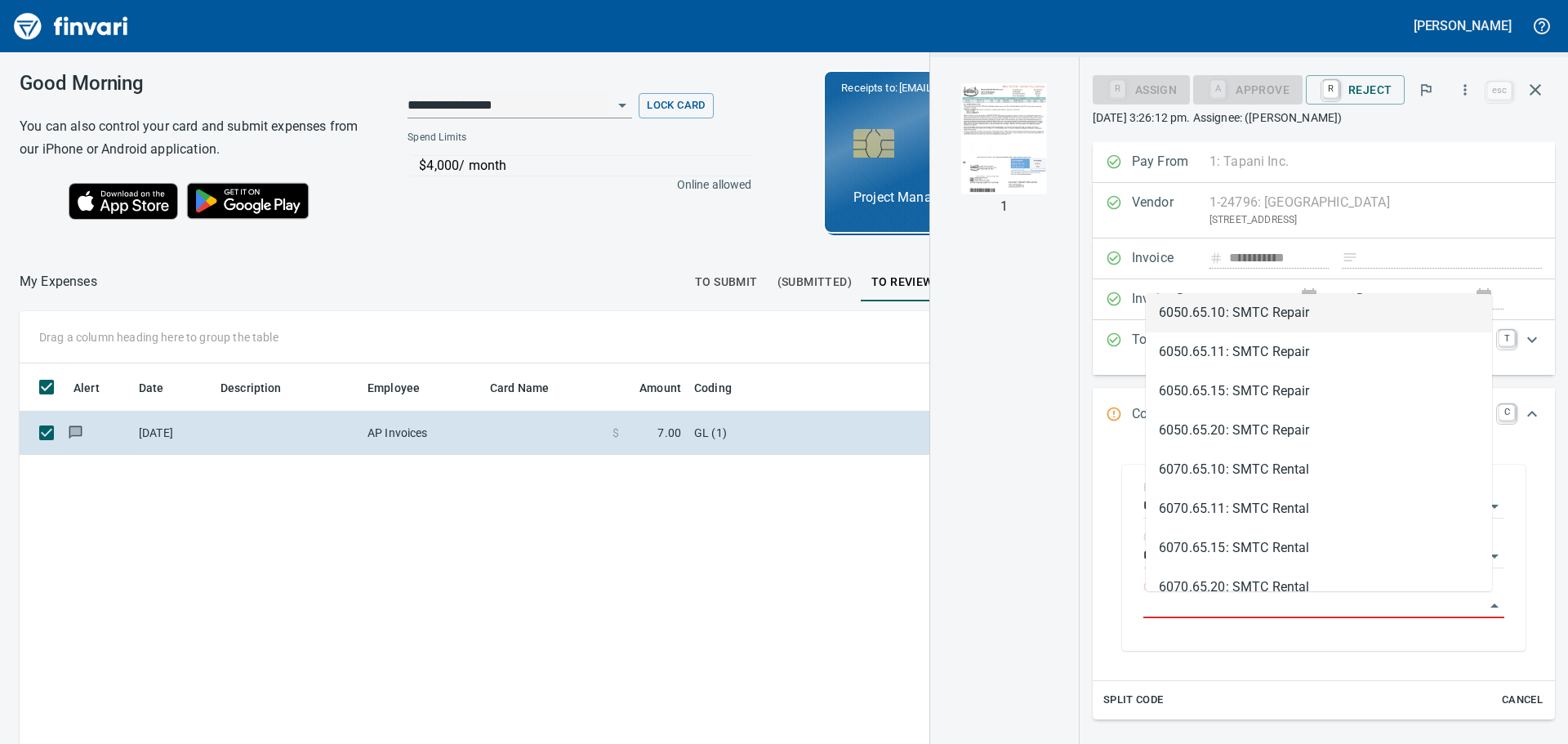
scroll to position [1797, 0]
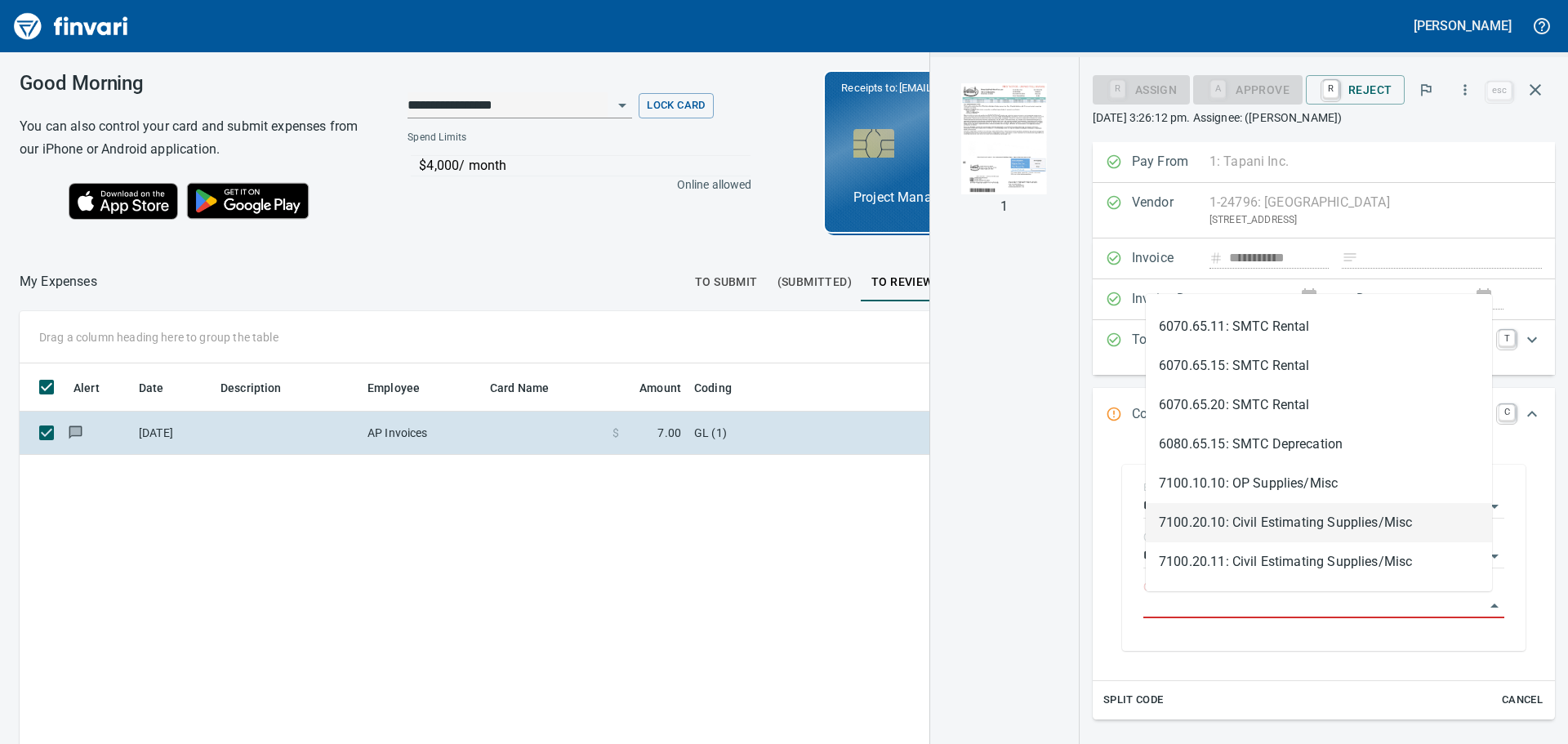
click at [1287, 535] on li "7100.20.10: Civil Estimating Supplies/Misc" at bounding box center [1319, 523] width 346 height 40
type input "**********"
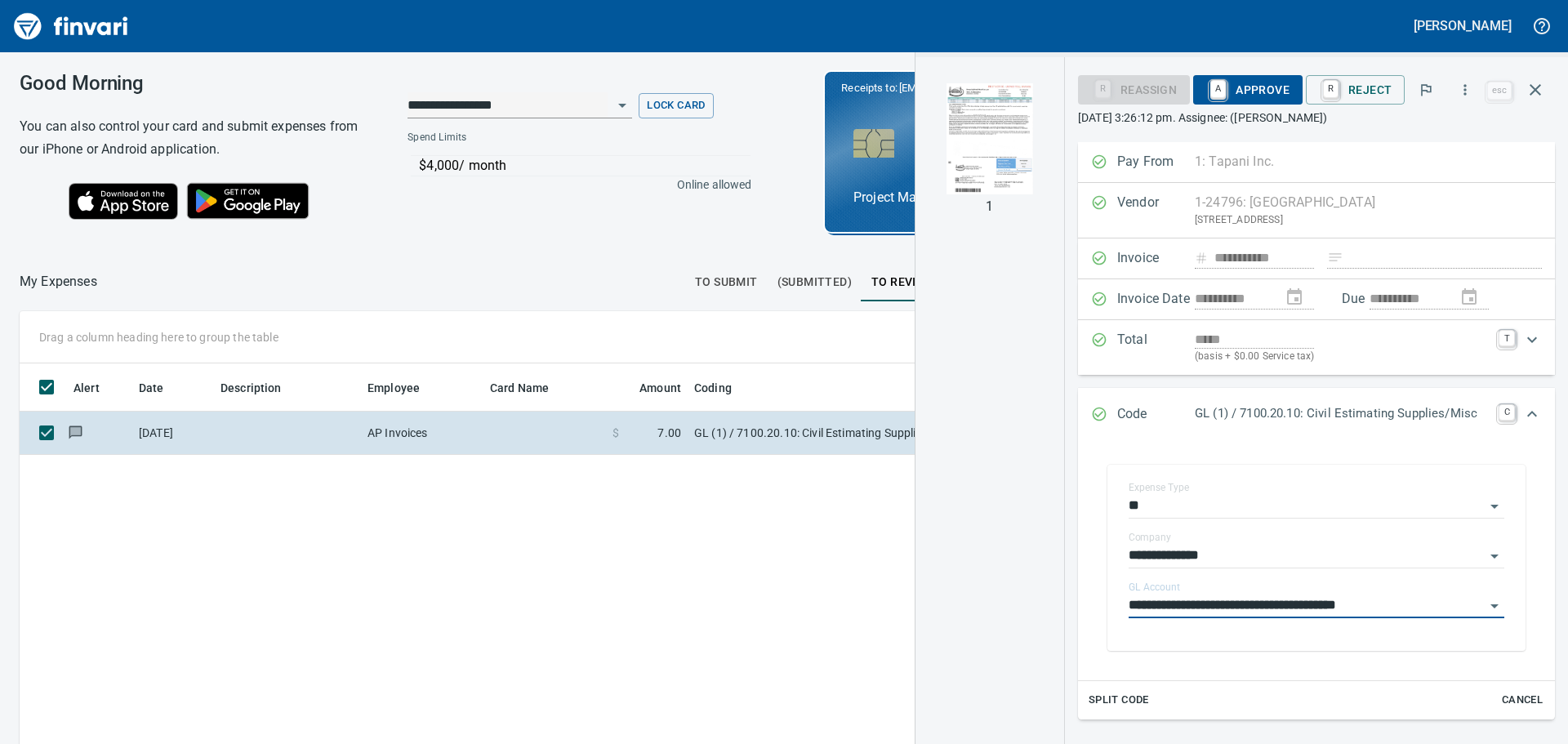
click at [1247, 84] on span "A Approve" at bounding box center [1248, 90] width 83 height 28
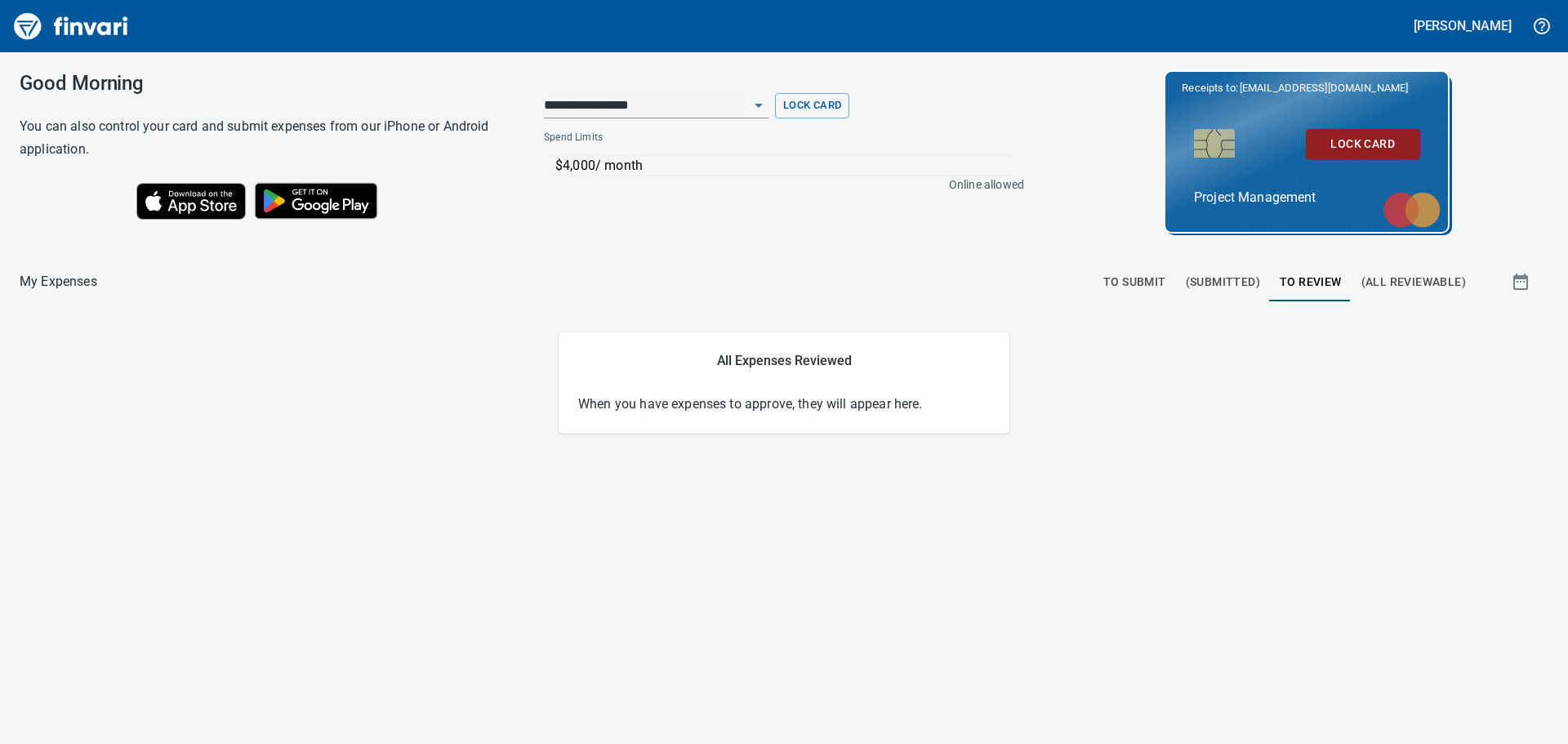
click at [264, 425] on main "All Expenses Reviewed When you have expenses to approve, they will appear here." at bounding box center [784, 382] width 1528 height 101
click at [1547, 21] on icon "button" at bounding box center [1541, 26] width 17 height 17
click at [1542, 21] on div at bounding box center [784, 372] width 1568 height 744
